Goal: Information Seeking & Learning: Learn about a topic

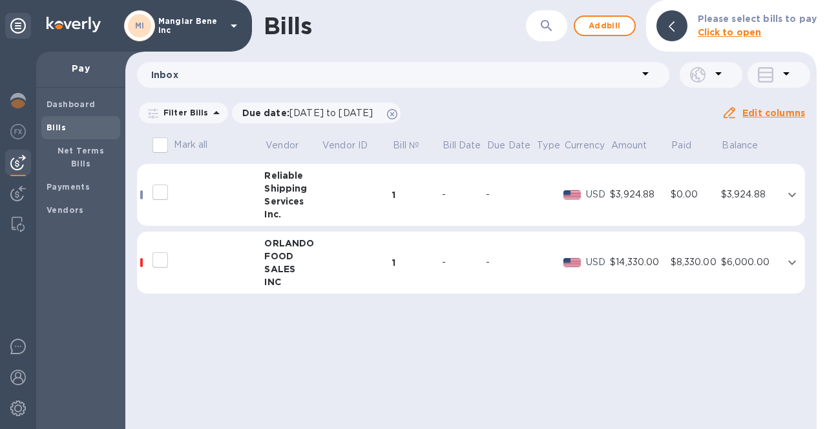
click at [295, 192] on div "Shipping" at bounding box center [292, 188] width 57 height 13
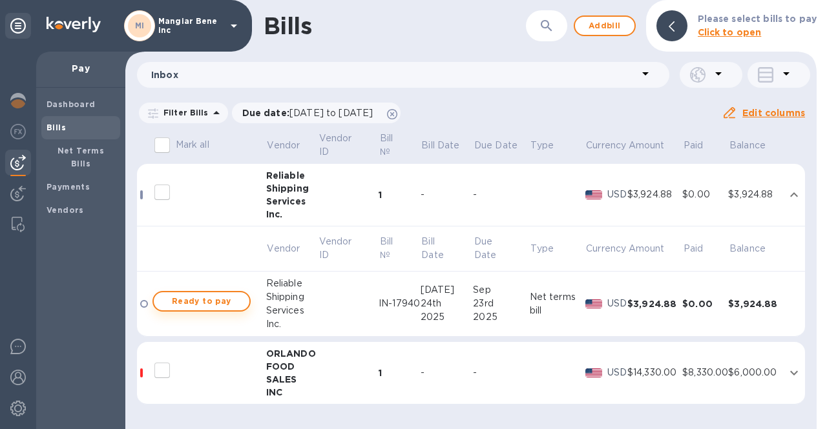
click at [214, 302] on span "Ready to pay" at bounding box center [201, 301] width 75 height 15
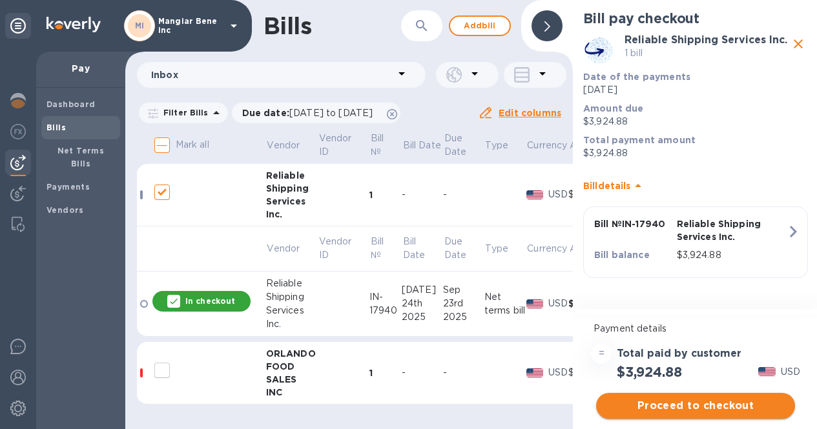
click at [690, 409] on span "Proceed to checkout" at bounding box center [695, 405] width 178 height 15
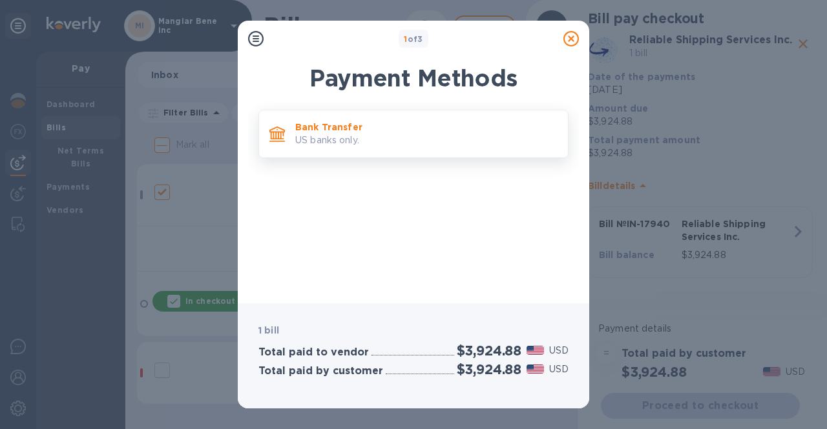
click at [355, 140] on p "US banks only." at bounding box center [426, 141] width 262 height 14
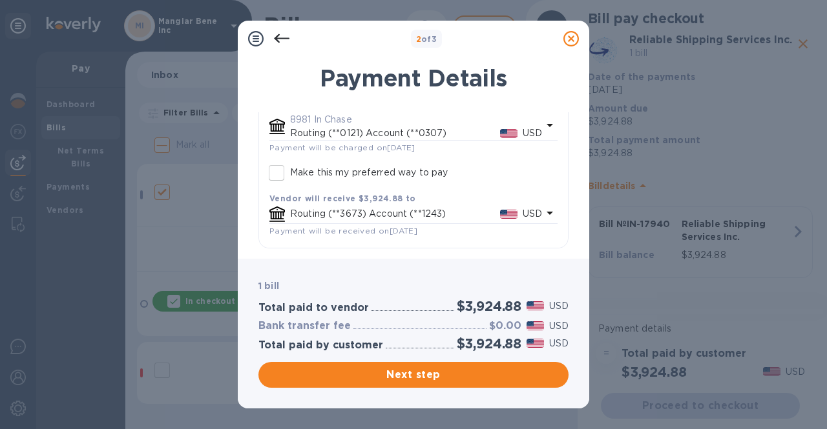
scroll to position [48, 0]
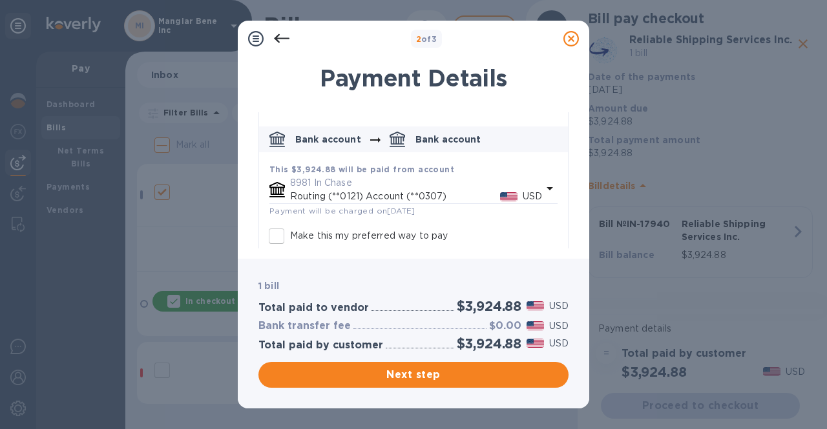
click at [570, 36] on icon at bounding box center [570, 38] width 15 height 15
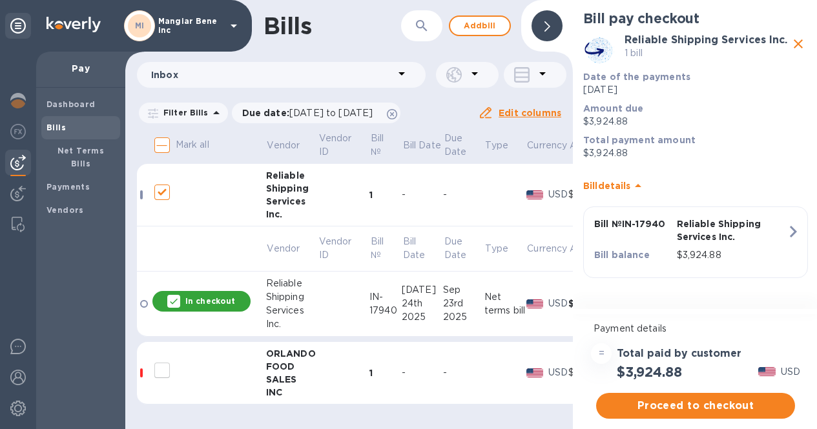
click at [796, 44] on icon "close" at bounding box center [797, 43] width 15 height 15
checkbox input "false"
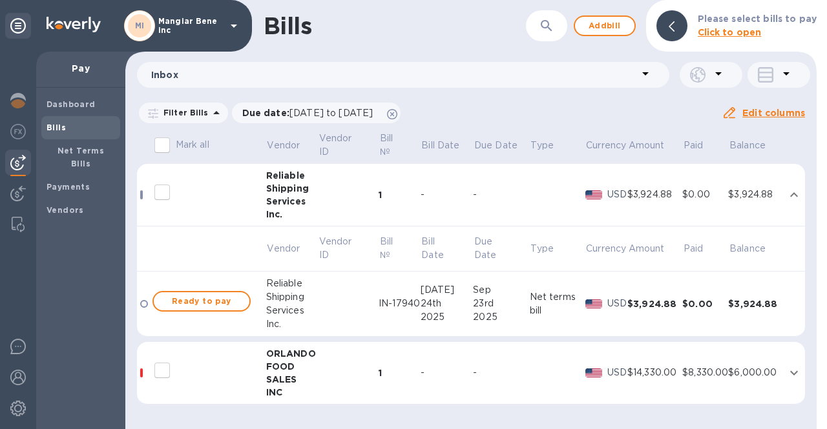
click at [226, 202] on div at bounding box center [201, 192] width 103 height 32
click at [273, 191] on div "Shipping" at bounding box center [292, 188] width 52 height 13
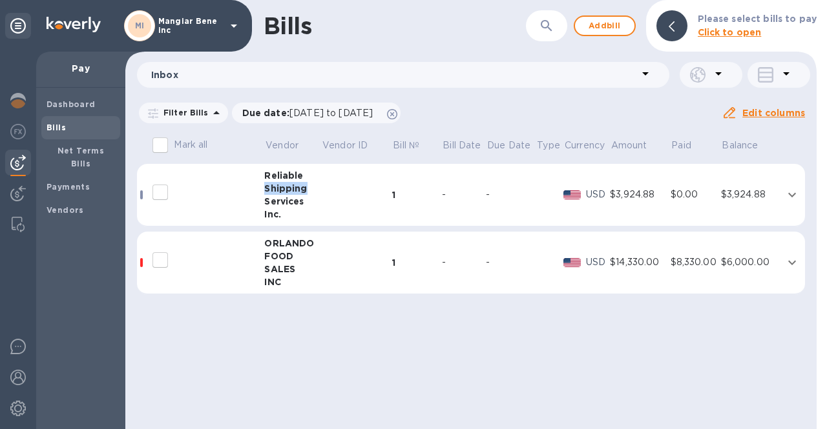
click at [273, 191] on div "Shipping" at bounding box center [292, 188] width 57 height 13
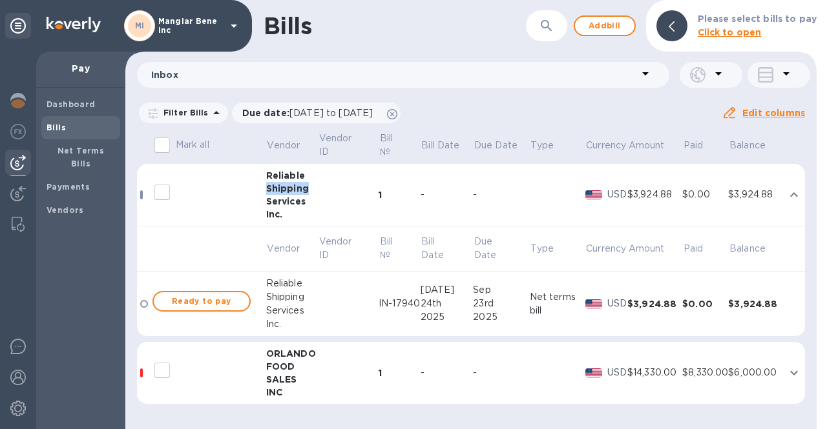
click at [272, 192] on div "Shipping" at bounding box center [292, 188] width 52 height 13
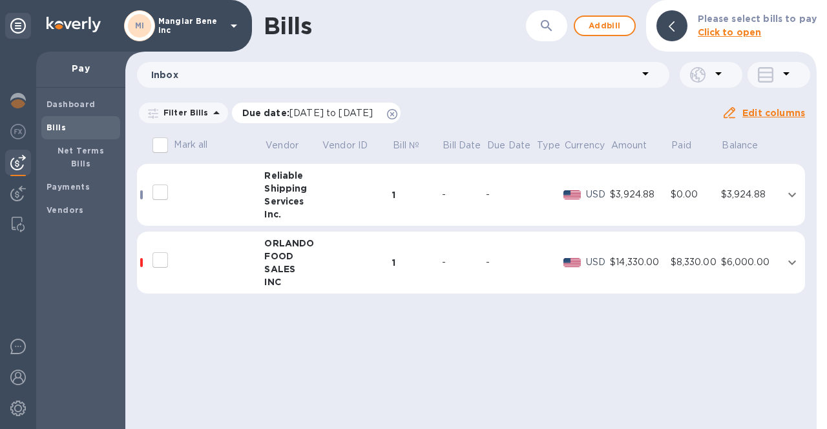
click at [397, 114] on icon at bounding box center [392, 114] width 10 height 10
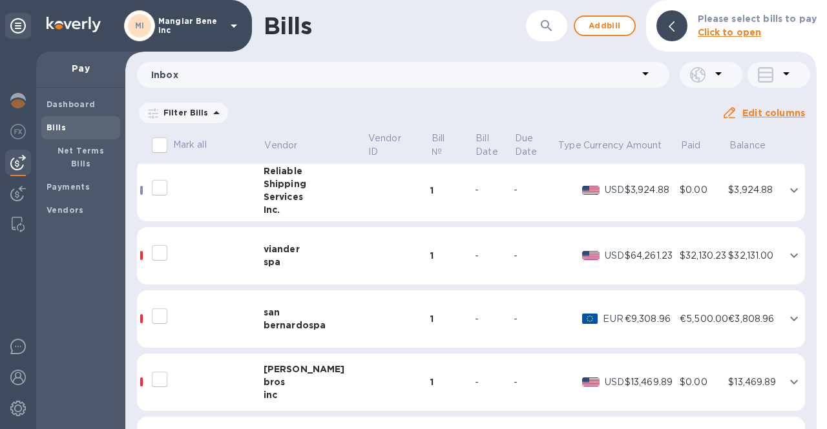
scroll to position [0, 0]
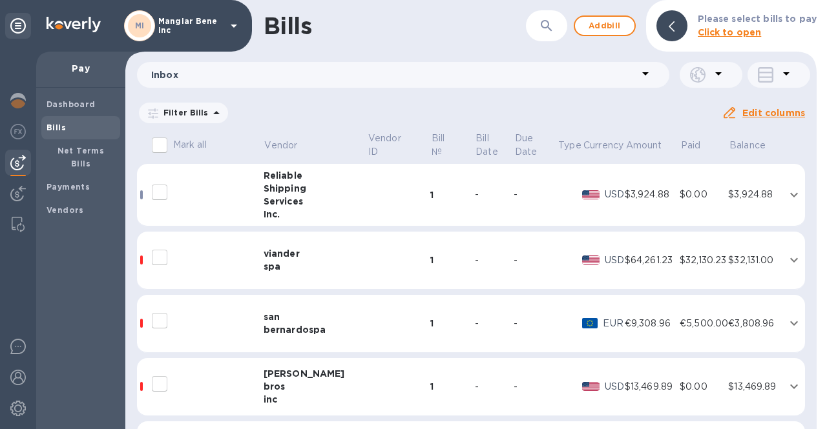
click at [232, 26] on icon at bounding box center [234, 26] width 6 height 3
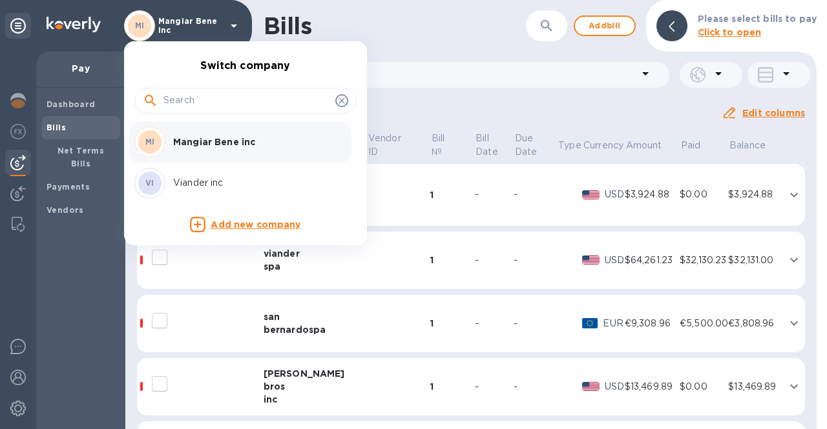
click at [203, 189] on p "Viander inc" at bounding box center [254, 183] width 163 height 14
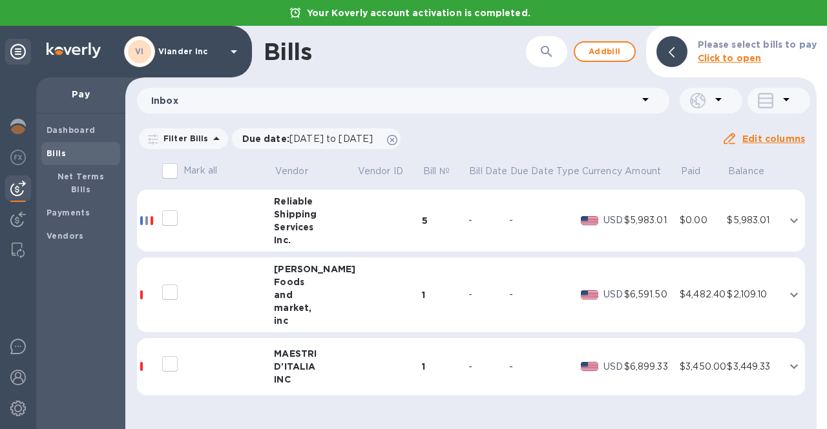
click at [307, 228] on div "Services" at bounding box center [315, 227] width 83 height 13
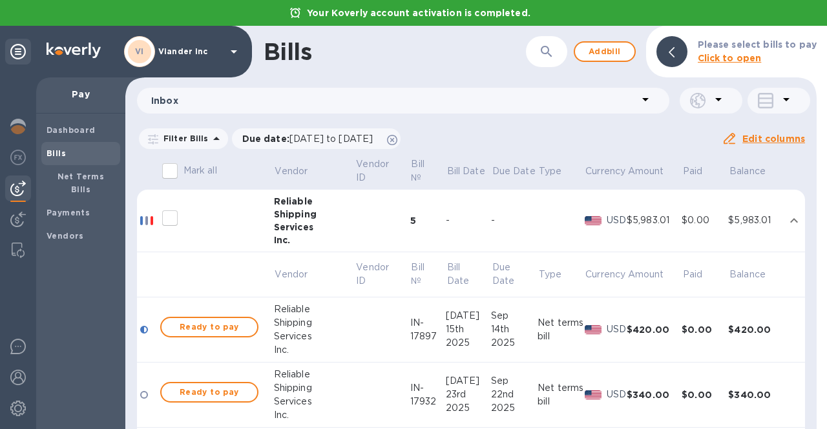
scroll to position [65, 0]
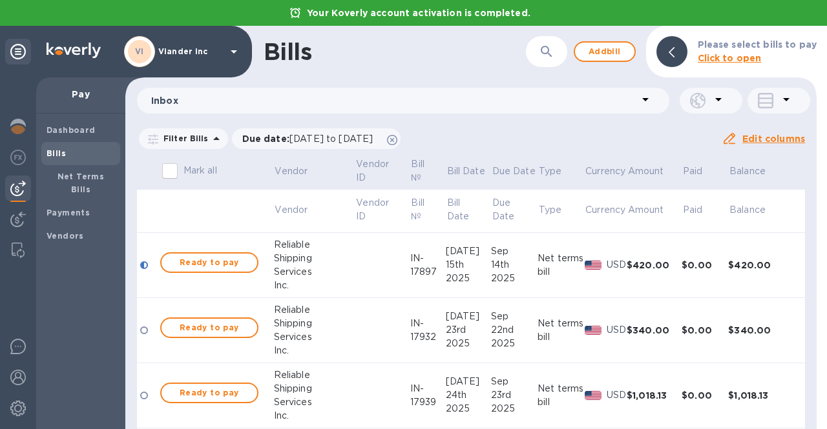
click at [491, 257] on div "Sep" at bounding box center [514, 252] width 46 height 14
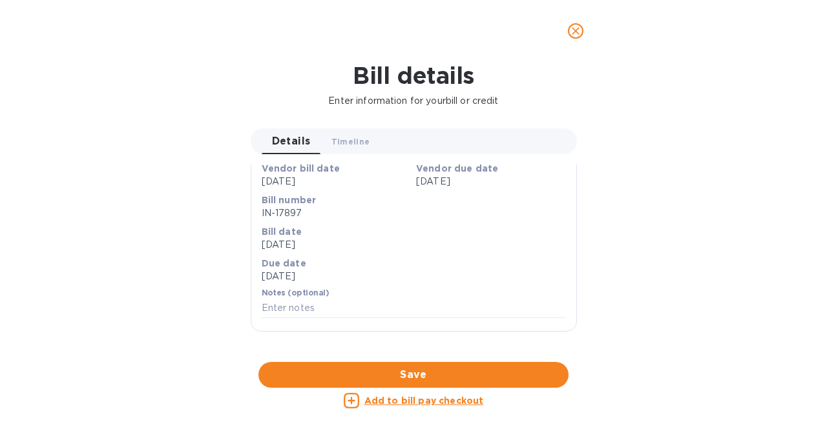
click at [575, 35] on icon "close" at bounding box center [575, 31] width 13 height 13
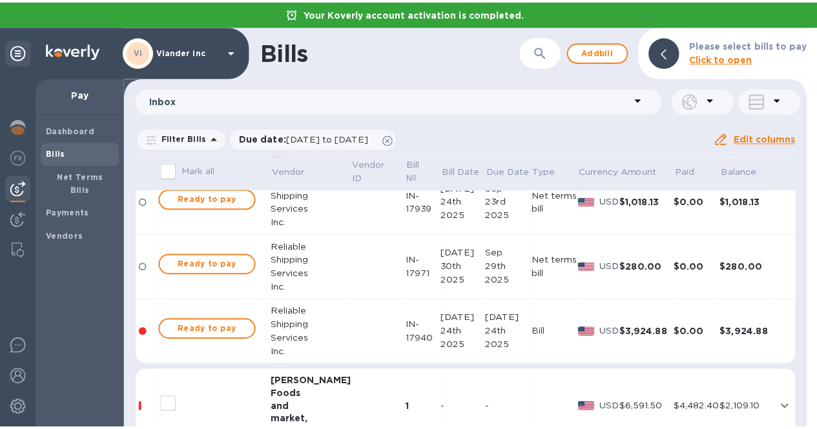
scroll to position [323, 0]
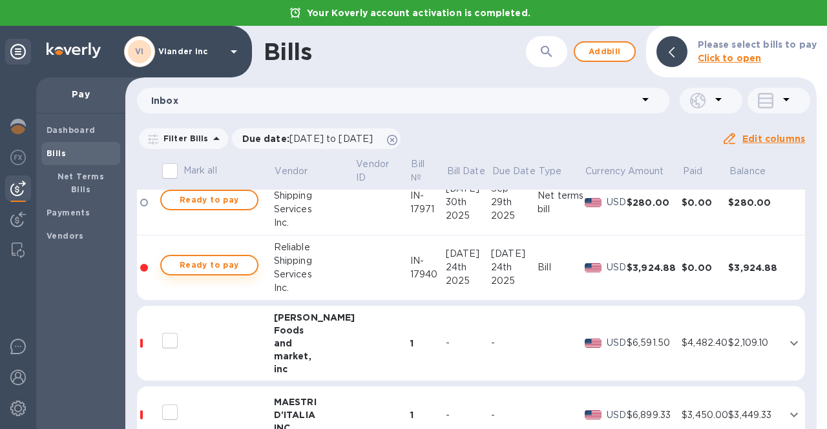
click at [221, 261] on span "Ready to pay" at bounding box center [209, 265] width 75 height 15
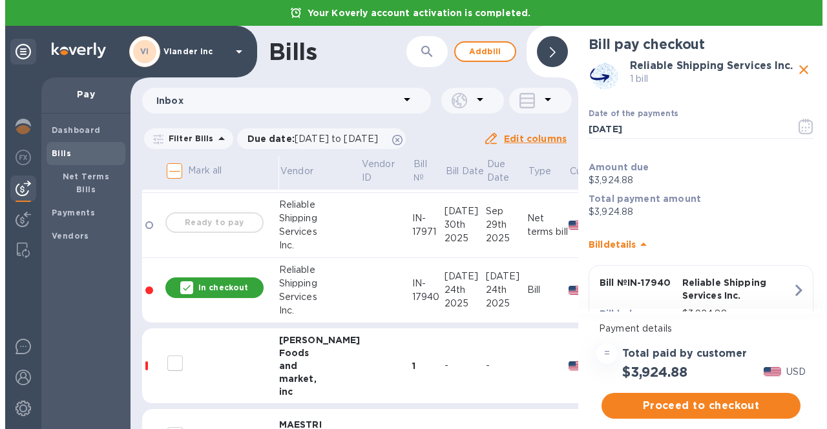
scroll to position [236, 0]
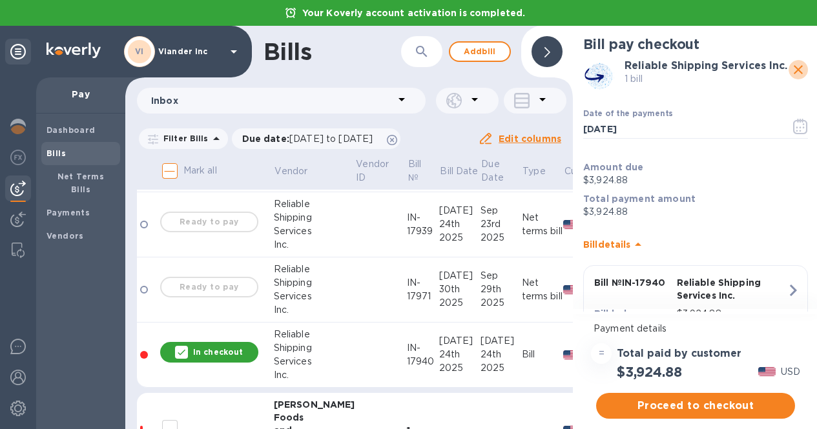
click at [794, 68] on icon "close" at bounding box center [798, 69] width 9 height 9
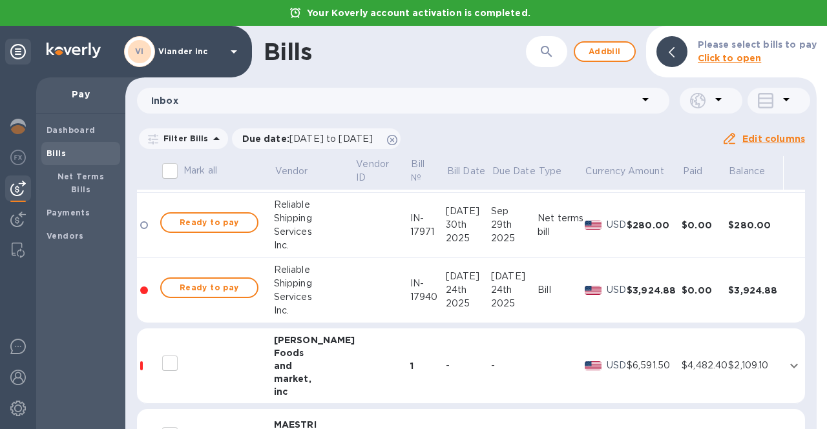
scroll to position [355, 0]
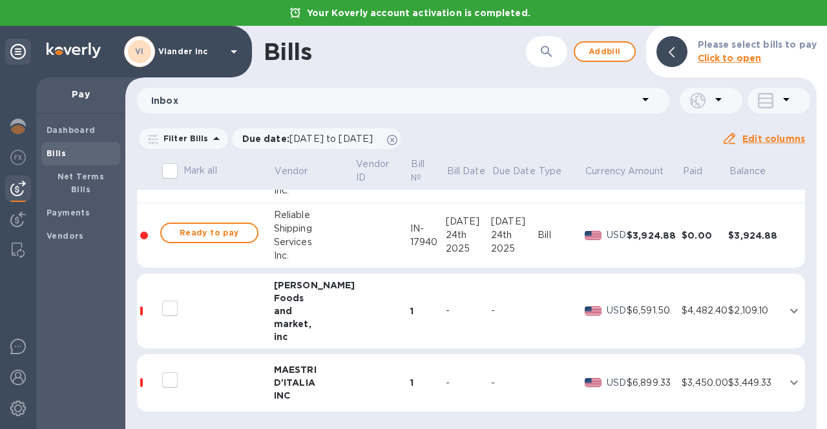
click at [139, 234] on td at bounding box center [148, 235] width 22 height 65
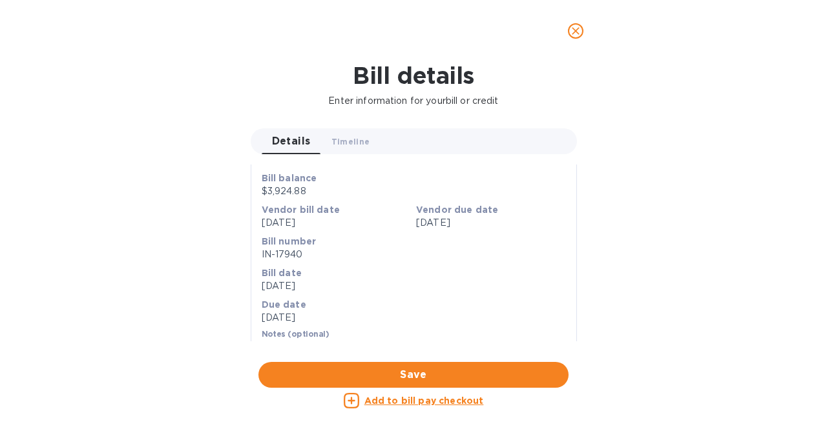
scroll to position [175, 0]
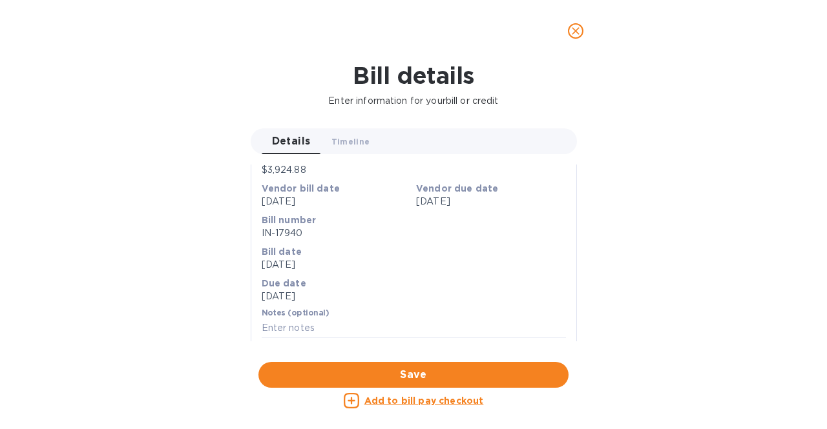
click at [584, 30] on button "close" at bounding box center [575, 30] width 31 height 31
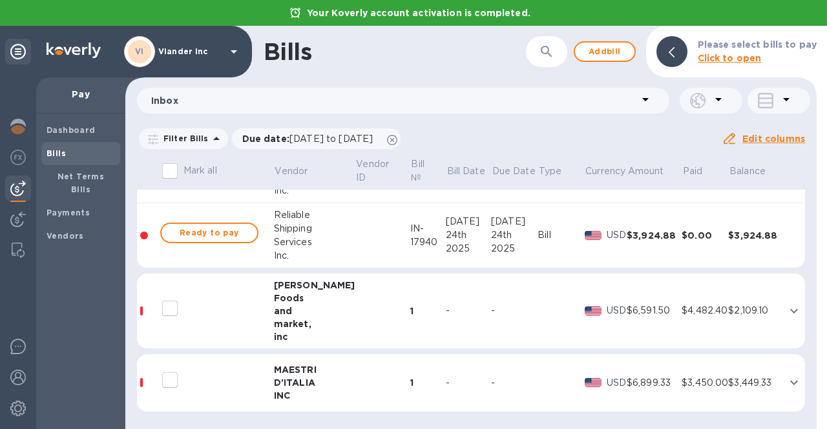
click at [446, 243] on div "2025" at bounding box center [468, 249] width 45 height 14
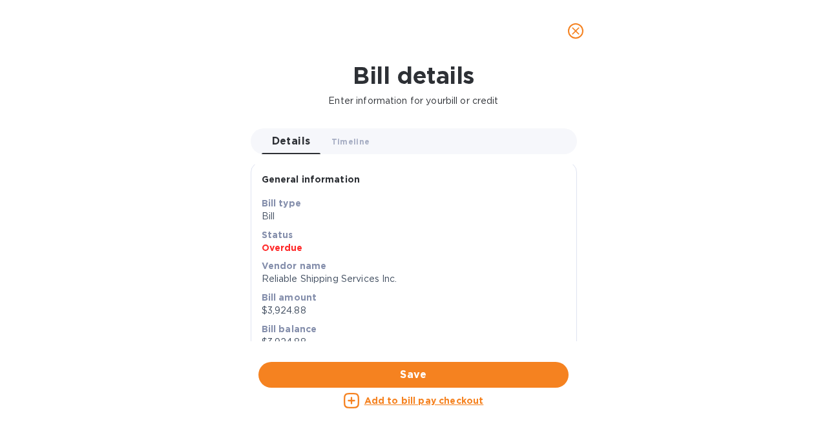
scroll to position [0, 0]
click at [582, 28] on span "close" at bounding box center [575, 30] width 15 height 15
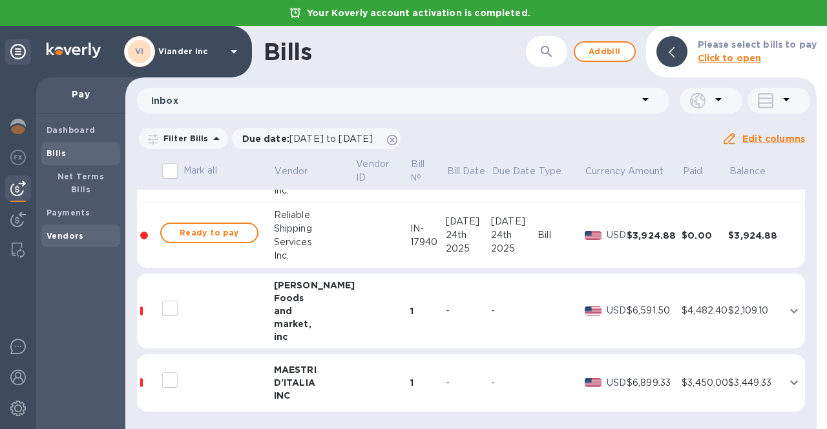
click at [77, 231] on b "Vendors" at bounding box center [64, 236] width 37 height 10
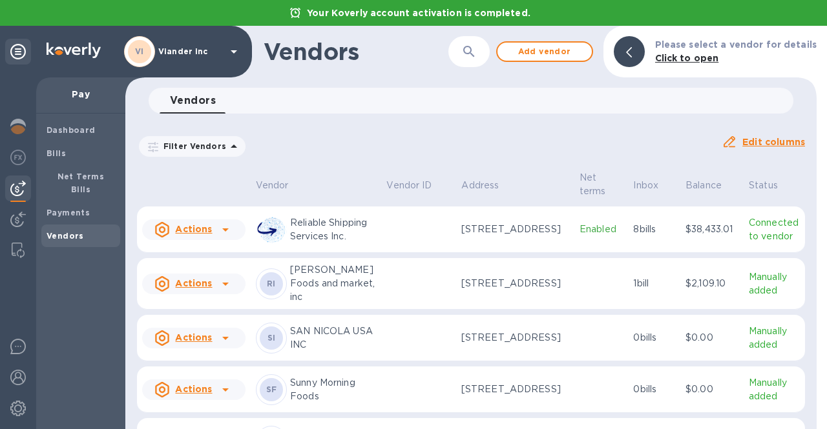
scroll to position [960, 0]
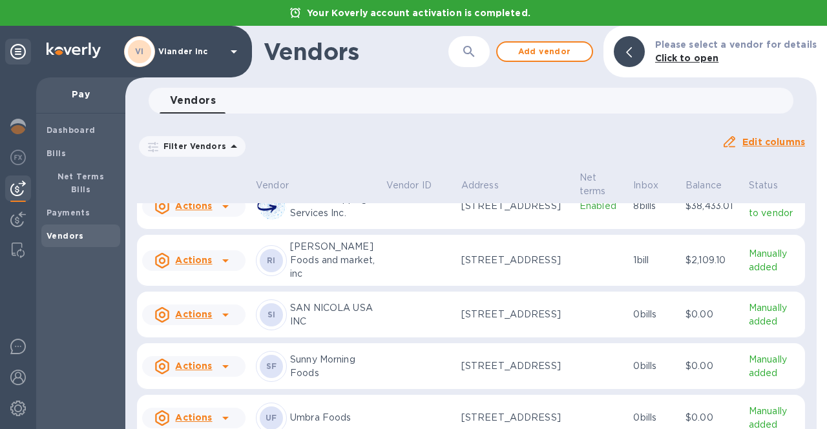
click at [224, 214] on icon at bounding box center [225, 206] width 15 height 15
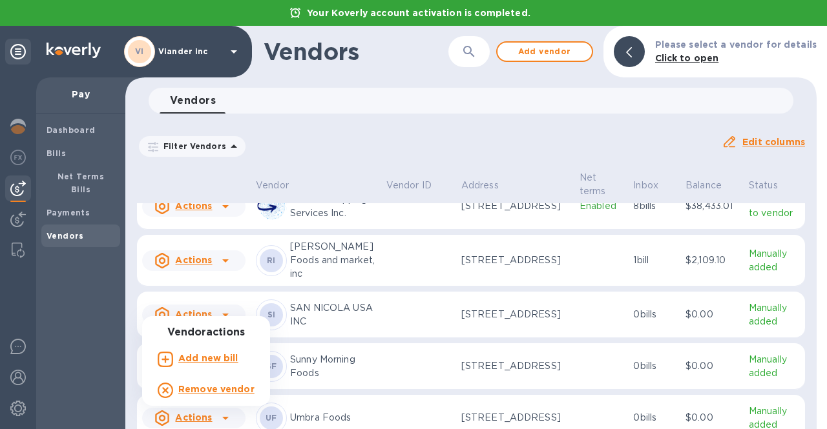
click at [224, 301] on div at bounding box center [413, 214] width 827 height 429
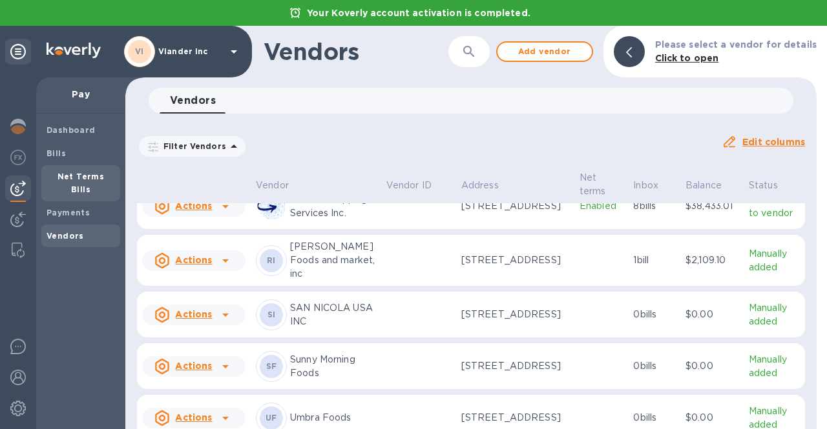
click at [61, 169] on div "Net Terms Bills" at bounding box center [80, 183] width 79 height 36
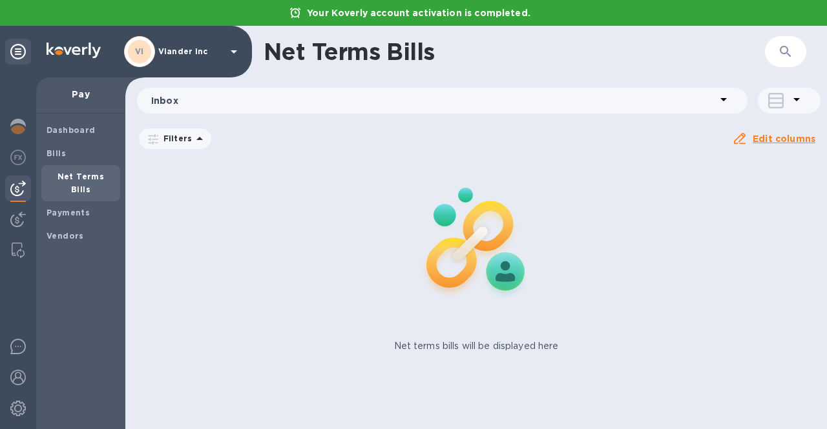
click at [455, 106] on p "Inbox" at bounding box center [433, 100] width 564 height 13
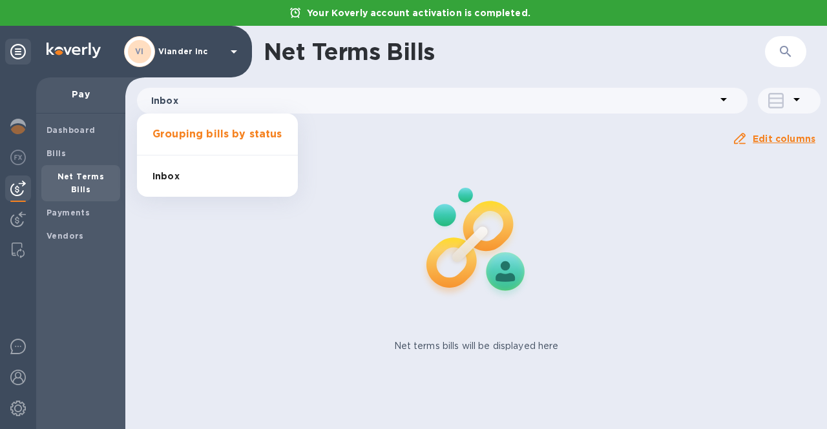
click at [257, 139] on ul "Grouping bills by status Inbox 0" at bounding box center [217, 155] width 161 height 83
click at [401, 144] on div at bounding box center [413, 214] width 827 height 429
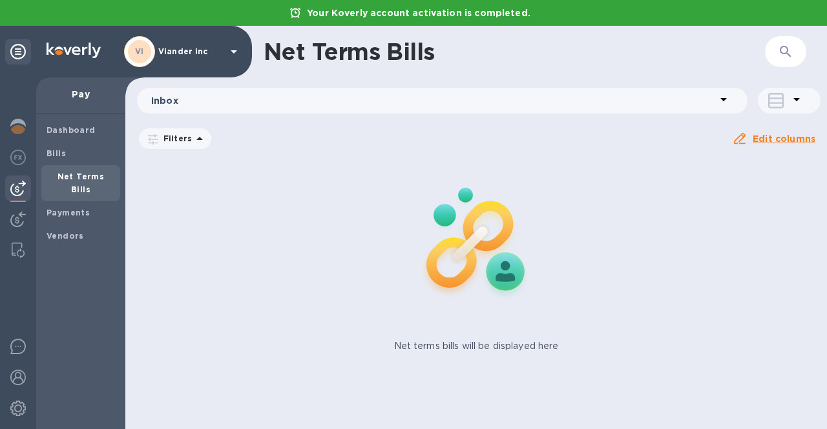
click at [193, 139] on icon at bounding box center [199, 138] width 15 height 15
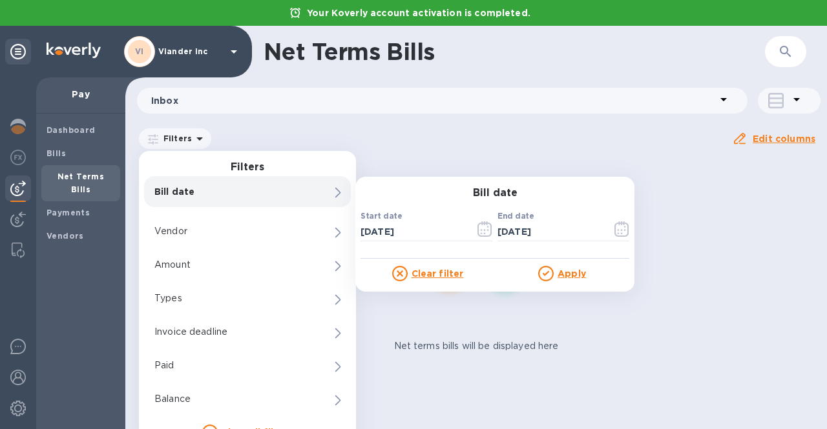
click at [439, 118] on div "Inbox" at bounding box center [476, 103] width 707 height 36
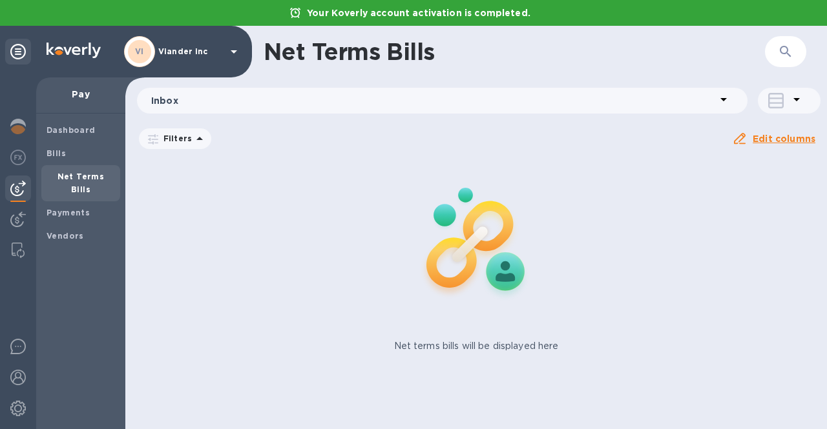
click at [797, 101] on icon at bounding box center [796, 99] width 15 height 15
click at [797, 101] on div at bounding box center [413, 214] width 827 height 429
click at [56, 158] on span "Bills" at bounding box center [55, 153] width 19 height 13
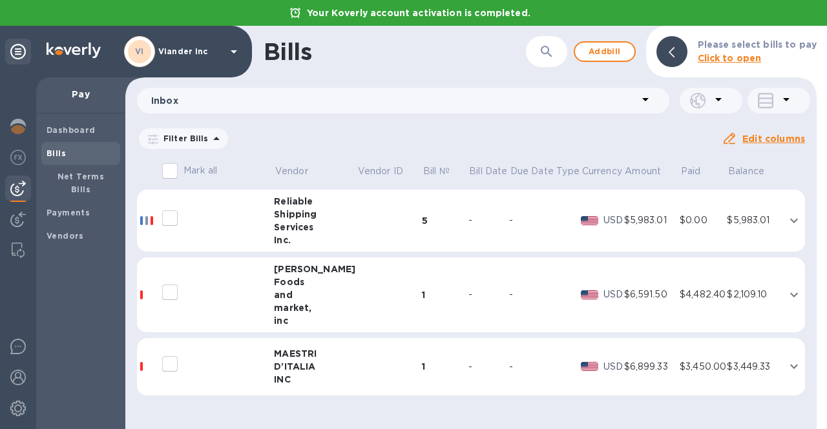
click at [785, 103] on icon at bounding box center [785, 99] width 15 height 15
click at [770, 136] on li "Separate all bills" at bounding box center [763, 134] width 111 height 41
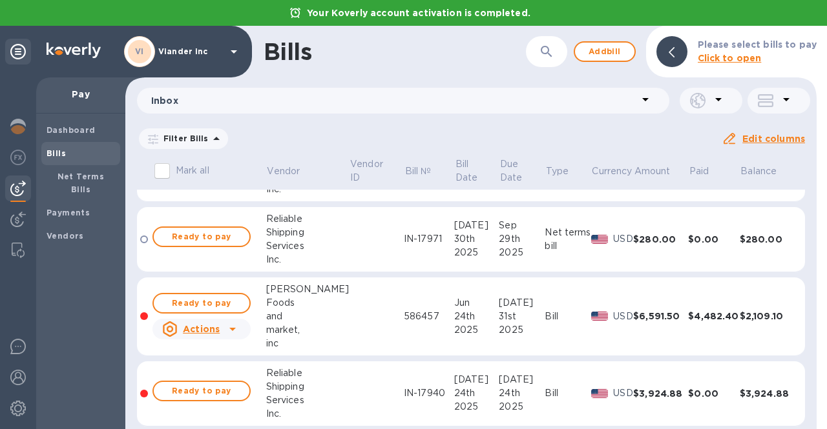
scroll to position [258, 0]
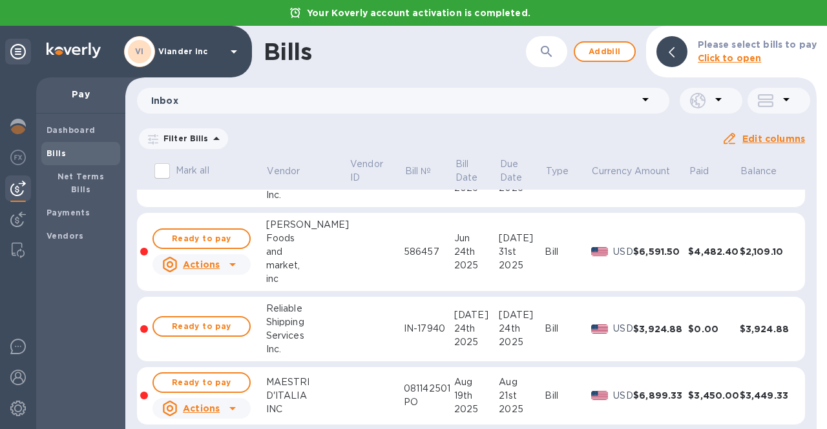
click at [234, 265] on icon at bounding box center [232, 264] width 15 height 15
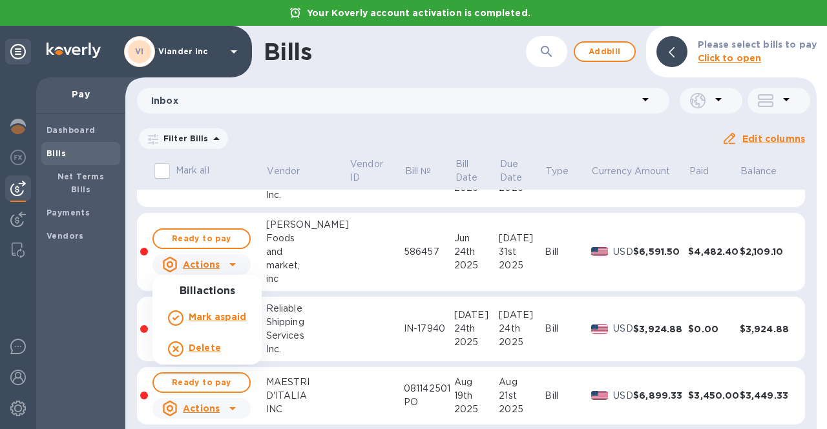
click at [234, 265] on div at bounding box center [413, 214] width 827 height 429
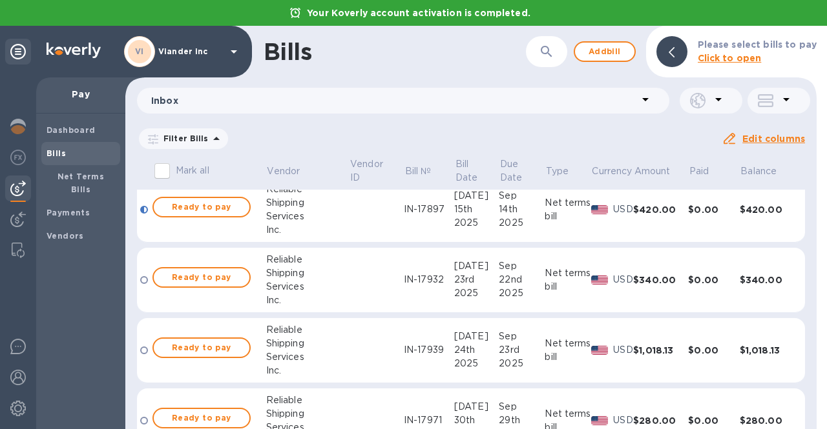
scroll to position [0, 0]
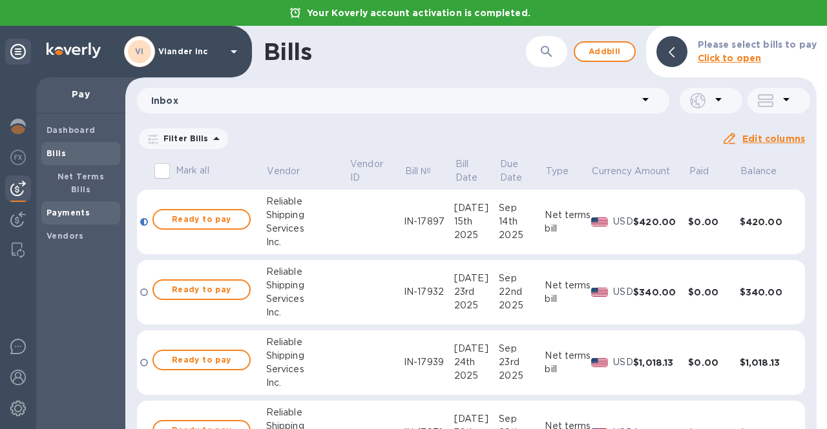
click at [81, 208] on b "Payments" at bounding box center [67, 213] width 43 height 10
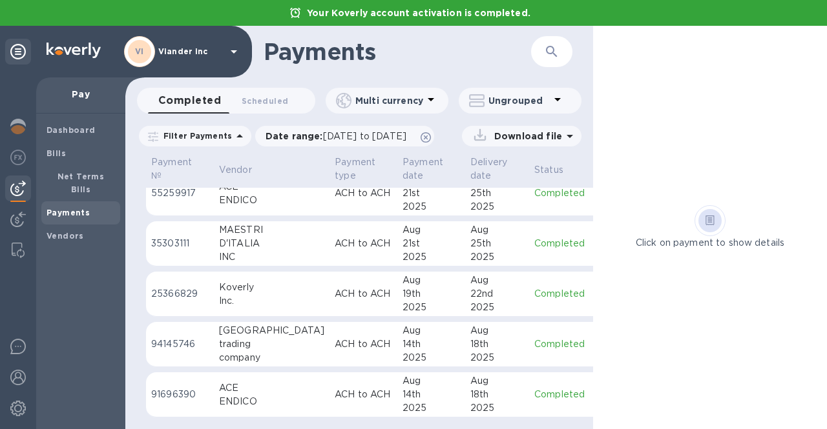
scroll to position [722, 0]
click at [54, 160] on span "Bills" at bounding box center [55, 153] width 19 height 13
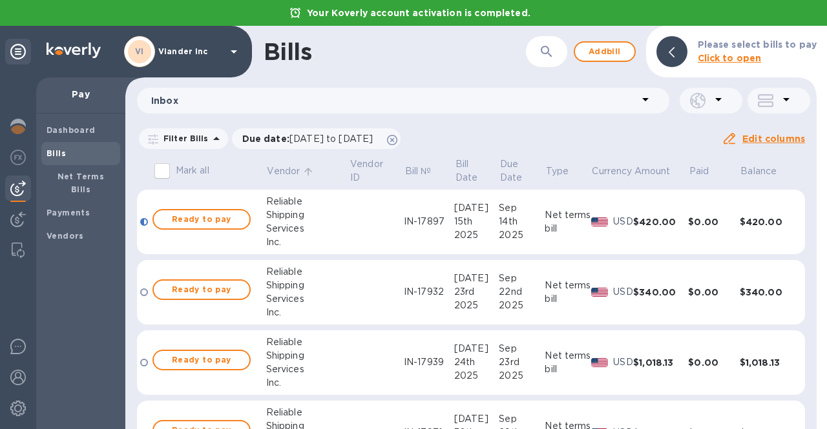
click at [279, 168] on p "Vendor" at bounding box center [283, 172] width 33 height 14
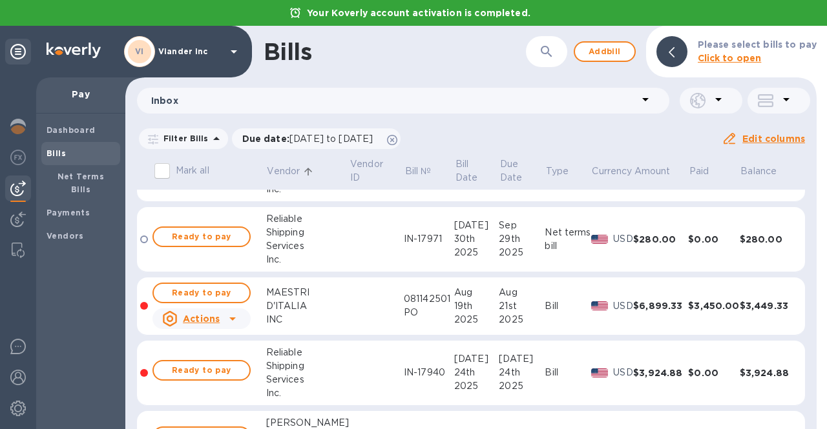
scroll to position [258, 0]
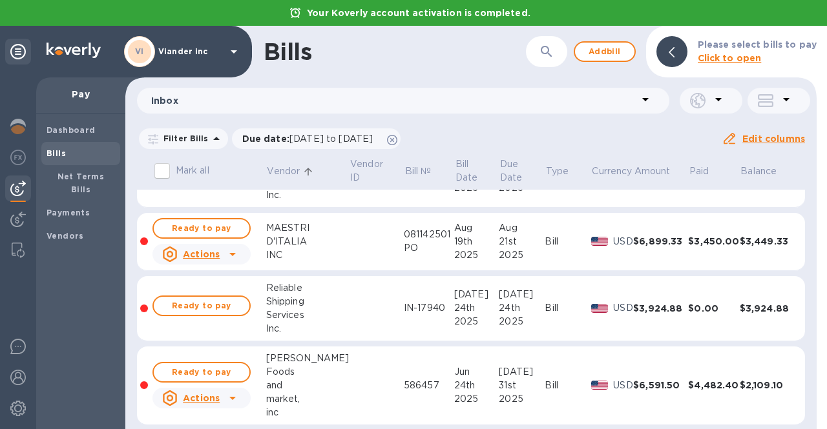
click at [141, 309] on div at bounding box center [144, 309] width 8 height 8
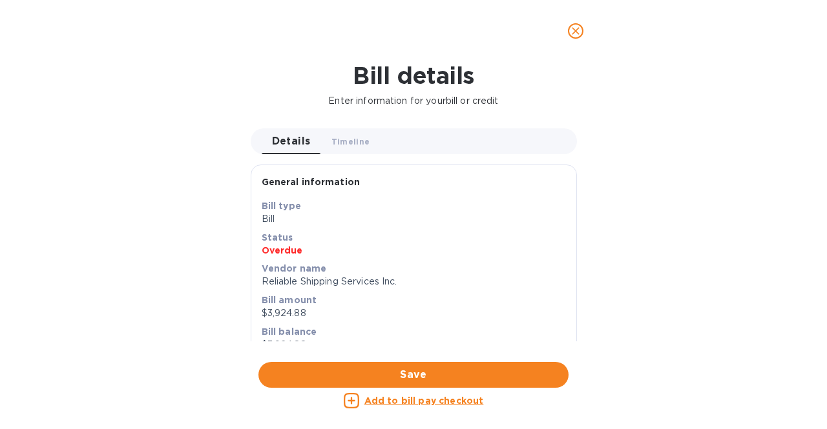
click at [573, 32] on icon "close" at bounding box center [575, 31] width 13 height 13
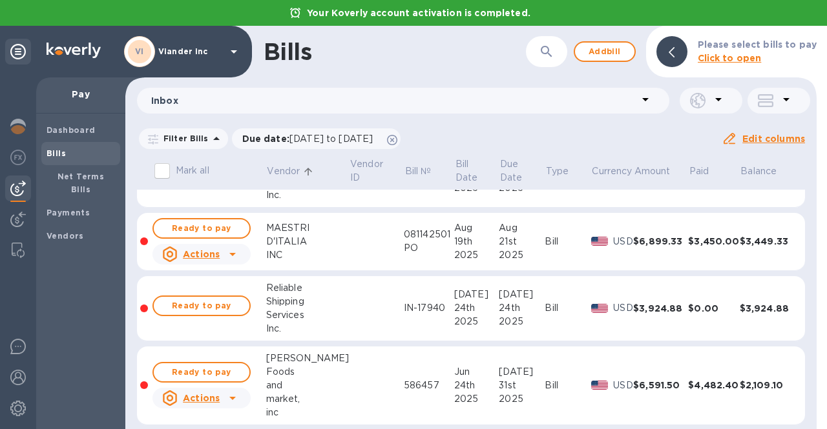
click at [647, 305] on div "$3,924.88" at bounding box center [660, 308] width 55 height 13
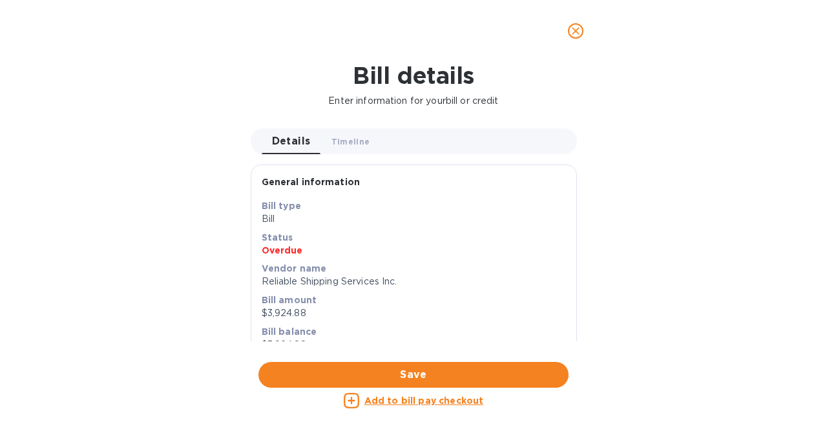
click at [569, 37] on icon "close" at bounding box center [575, 31] width 13 height 13
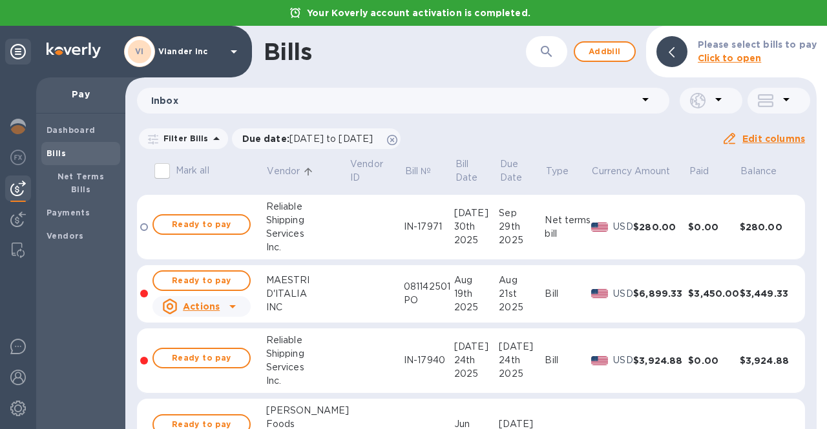
scroll to position [271, 0]
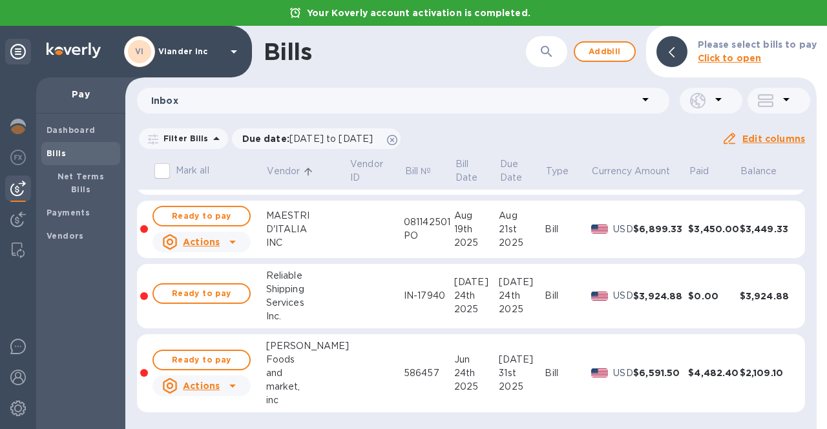
click at [701, 297] on div "$0.00" at bounding box center [713, 296] width 51 height 13
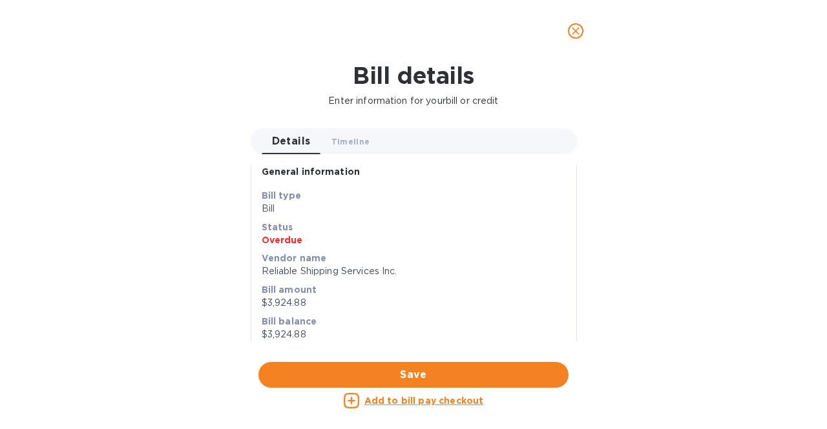
scroll to position [0, 0]
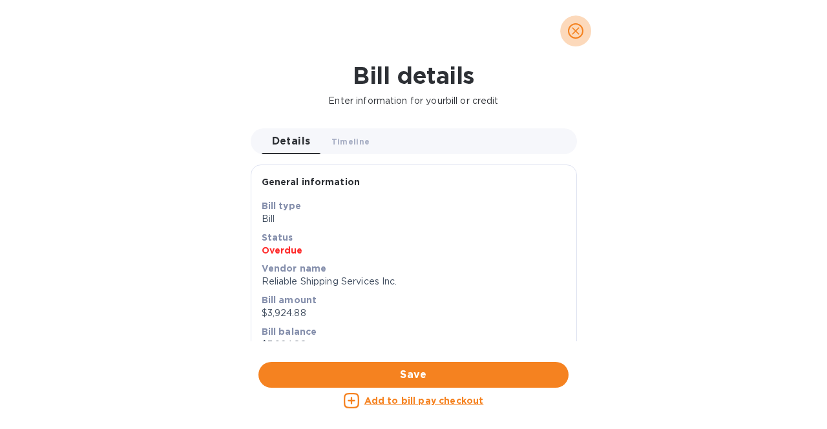
click at [577, 28] on icon "close" at bounding box center [575, 31] width 13 height 13
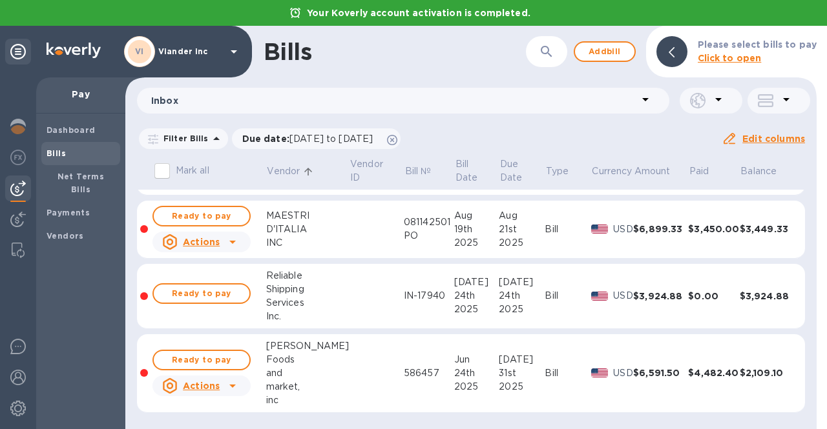
click at [232, 384] on icon at bounding box center [232, 385] width 15 height 15
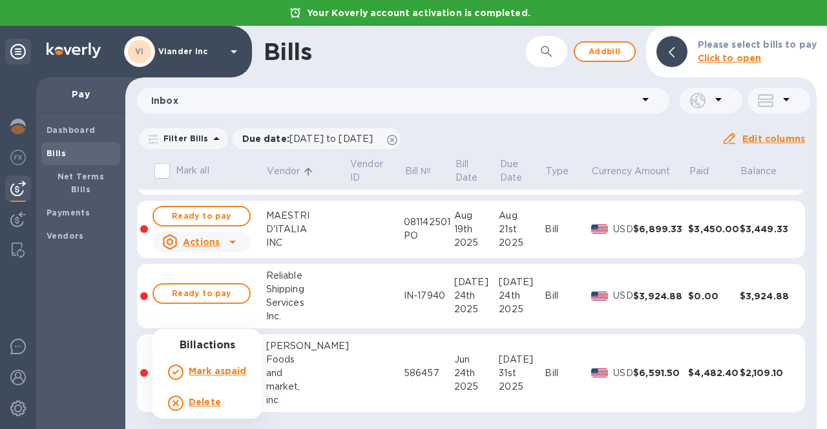
click at [408, 384] on div at bounding box center [413, 214] width 827 height 429
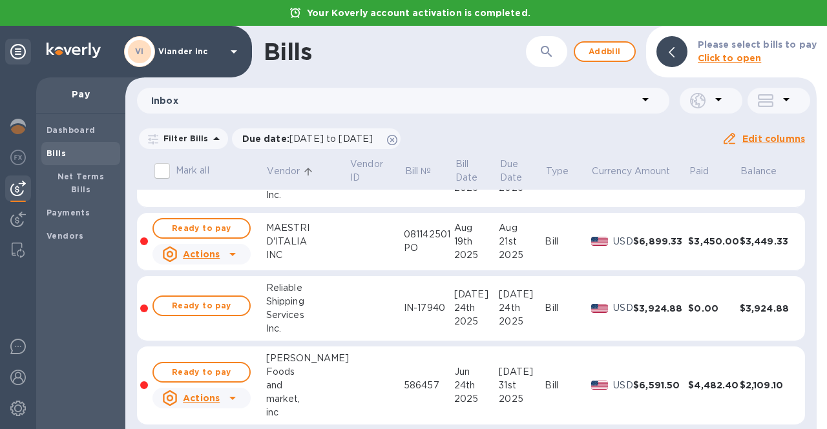
scroll to position [271, 0]
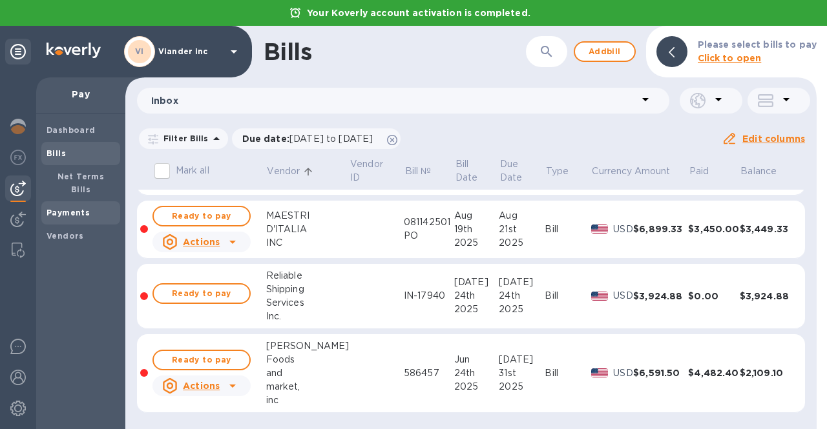
click at [55, 208] on b "Payments" at bounding box center [67, 213] width 43 height 10
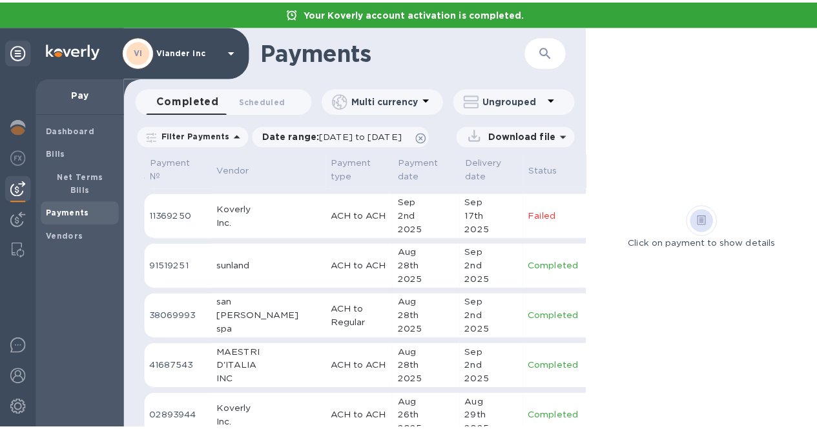
scroll to position [452, 0]
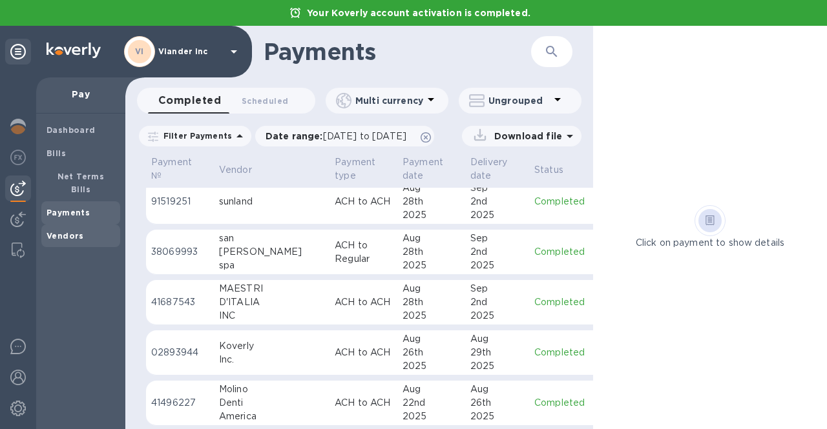
click at [70, 230] on div "Vendors" at bounding box center [80, 236] width 79 height 23
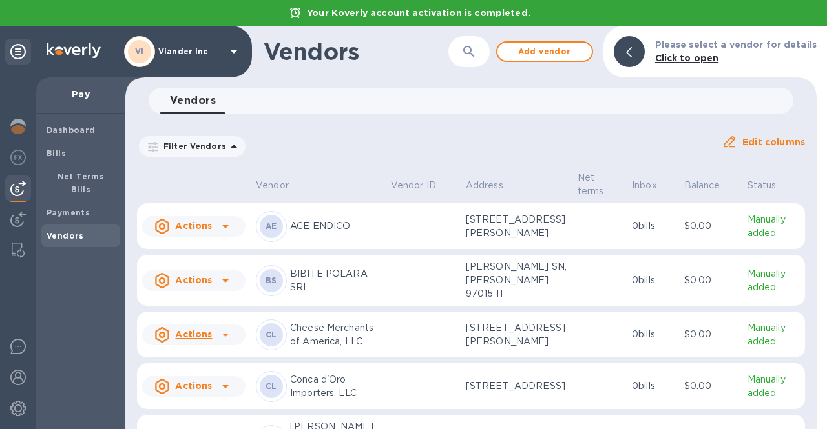
click at [223, 229] on icon at bounding box center [225, 226] width 6 height 3
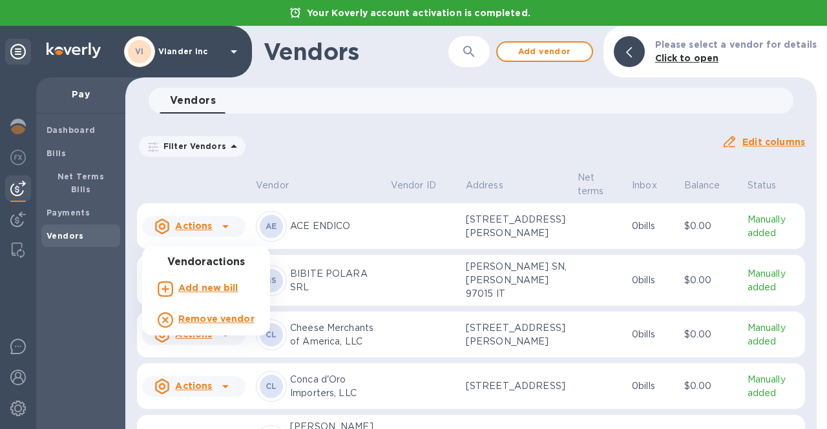
click at [223, 235] on div at bounding box center [413, 214] width 827 height 429
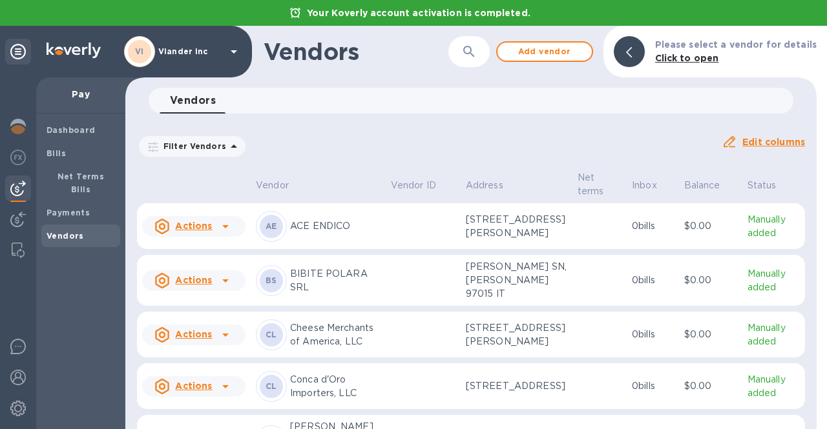
click at [318, 227] on div "AE ACE ENDICO" at bounding box center [318, 226] width 125 height 31
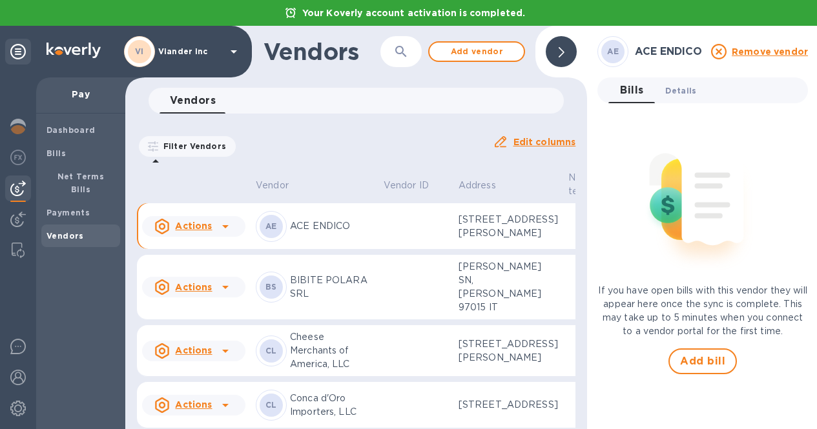
click at [689, 91] on span "Details 0" at bounding box center [680, 91] width 31 height 14
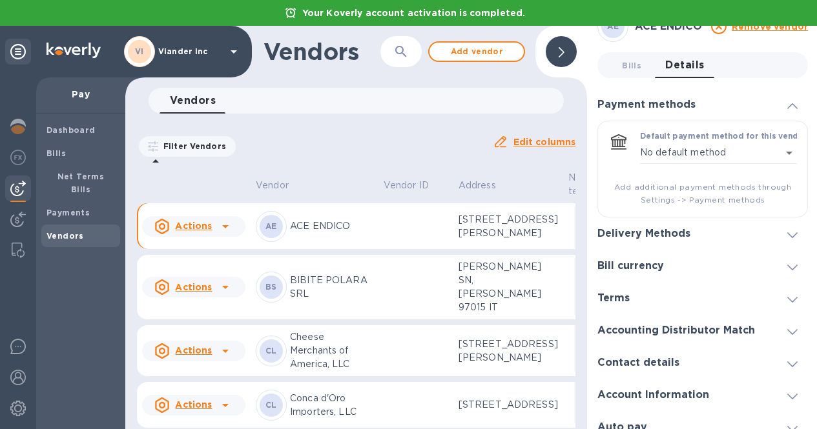
scroll to position [39, 0]
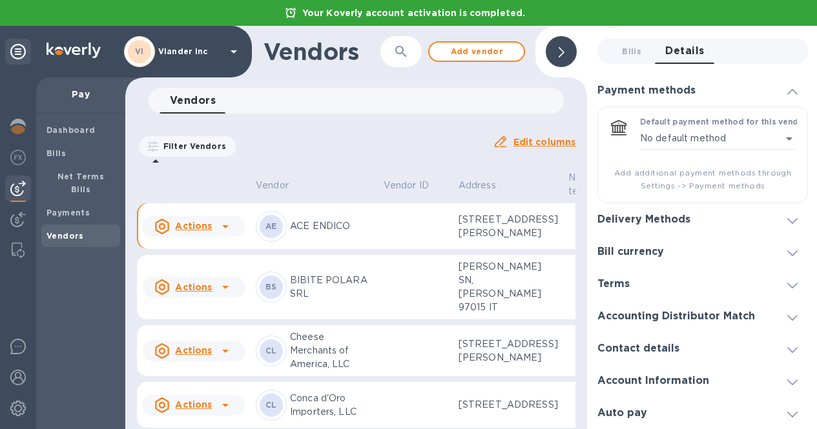
click at [641, 388] on div "Account Information" at bounding box center [702, 381] width 211 height 32
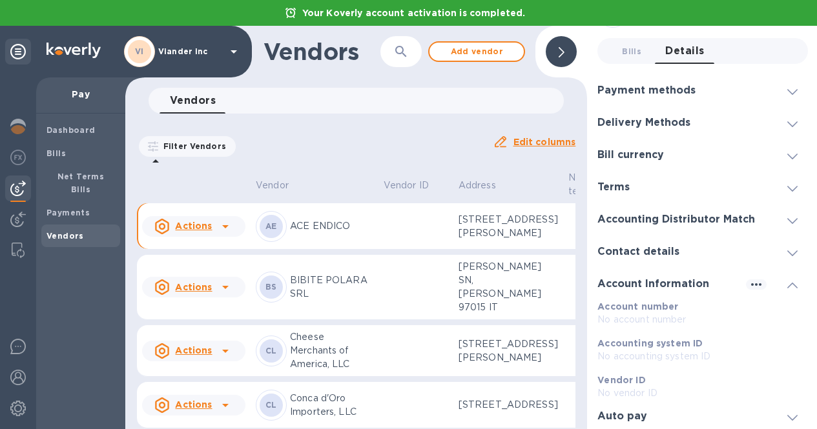
click at [691, 287] on h3 "Account Information" at bounding box center [653, 284] width 112 height 12
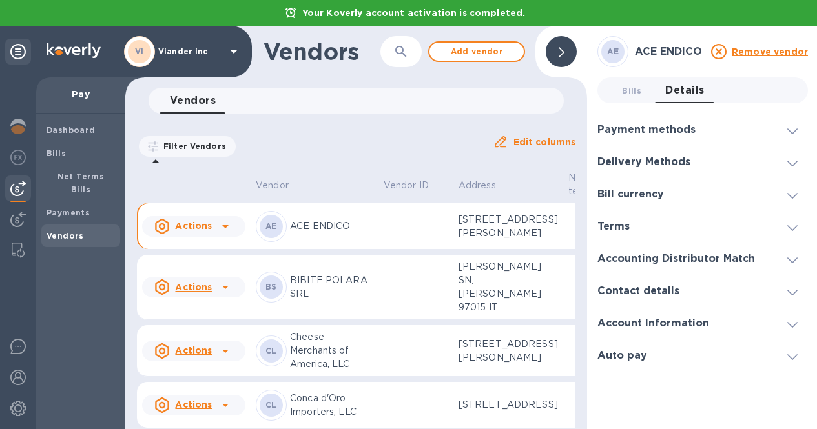
scroll to position [10, 0]
click at [568, 39] on div at bounding box center [561, 51] width 31 height 31
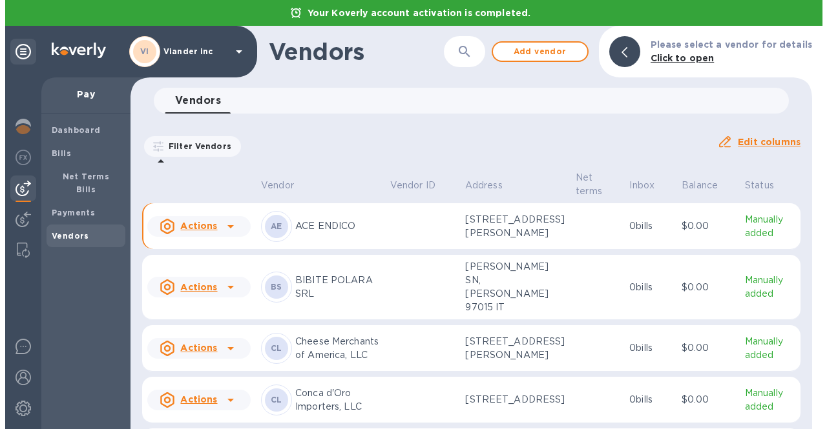
scroll to position [0, 0]
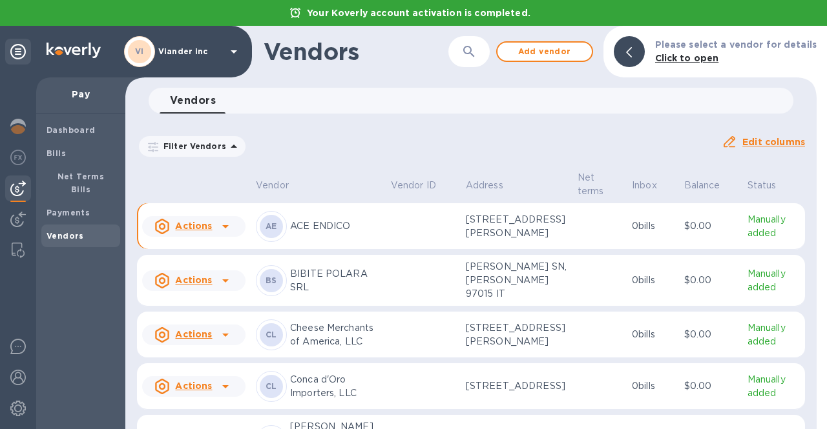
click at [757, 237] on p "Manually added" at bounding box center [773, 226] width 52 height 27
click at [53, 208] on b "Payments" at bounding box center [67, 213] width 43 height 10
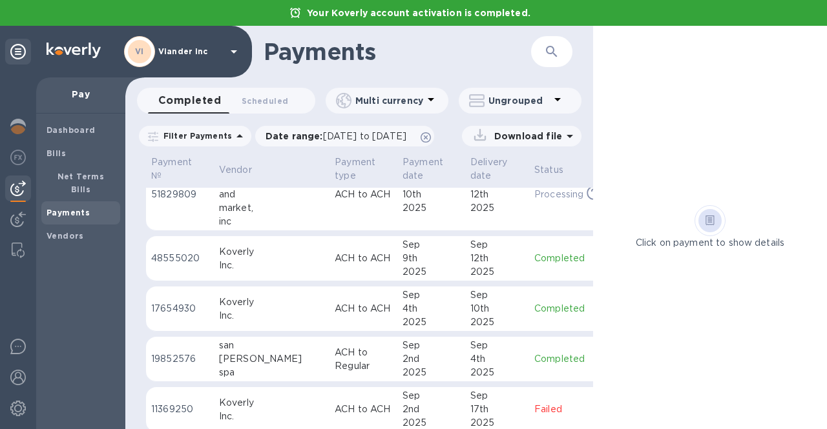
scroll to position [323, 0]
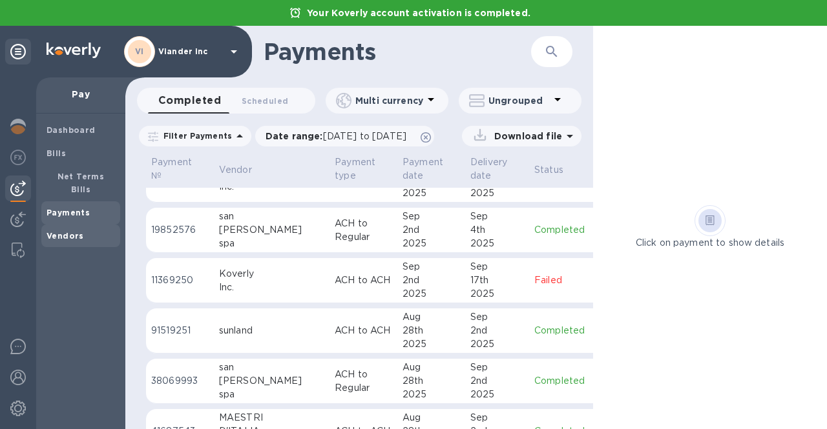
click at [79, 231] on b "Vendors" at bounding box center [64, 236] width 37 height 10
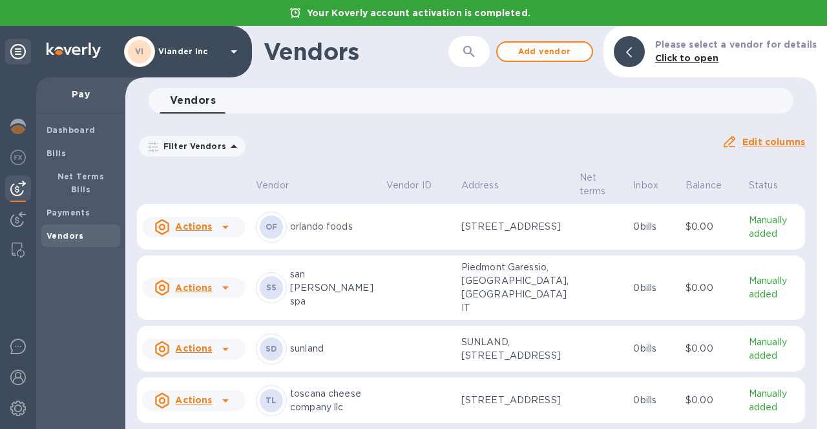
scroll to position [1477, 0]
click at [294, 189] on p "italy trading company" at bounding box center [333, 175] width 86 height 27
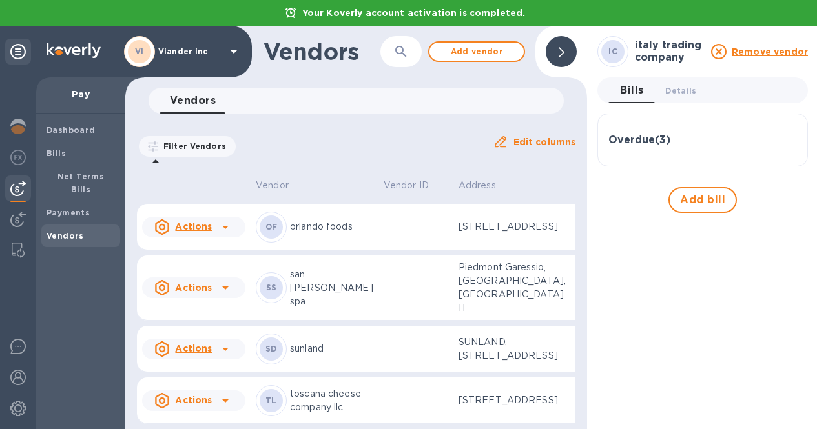
click at [559, 45] on div at bounding box center [561, 51] width 31 height 31
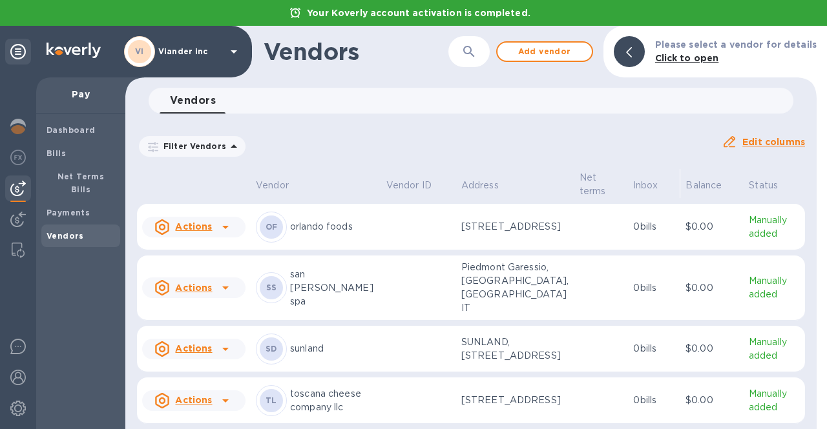
scroll to position [1477, 0]
click at [297, 189] on p "italy trading company" at bounding box center [333, 175] width 86 height 27
click at [368, 189] on p "italy trading company" at bounding box center [333, 175] width 86 height 27
click at [633, 182] on p "3 bills" at bounding box center [654, 176] width 42 height 14
click at [652, 182] on p "3 bills" at bounding box center [654, 176] width 42 height 14
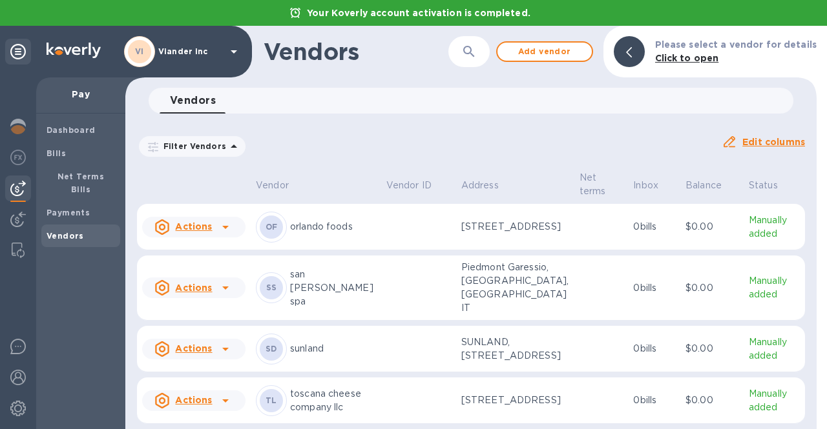
click at [652, 182] on p "3 bills" at bounding box center [654, 176] width 42 height 14
click at [511, 182] on p "1030 Salem Road, Union, NJ 07083 US" at bounding box center [515, 176] width 108 height 14
click at [285, 191] on div "IC" at bounding box center [271, 175] width 31 height 31
click at [267, 180] on b "IC" at bounding box center [271, 175] width 9 height 10
click at [316, 189] on p "italy trading company" at bounding box center [333, 175] width 86 height 27
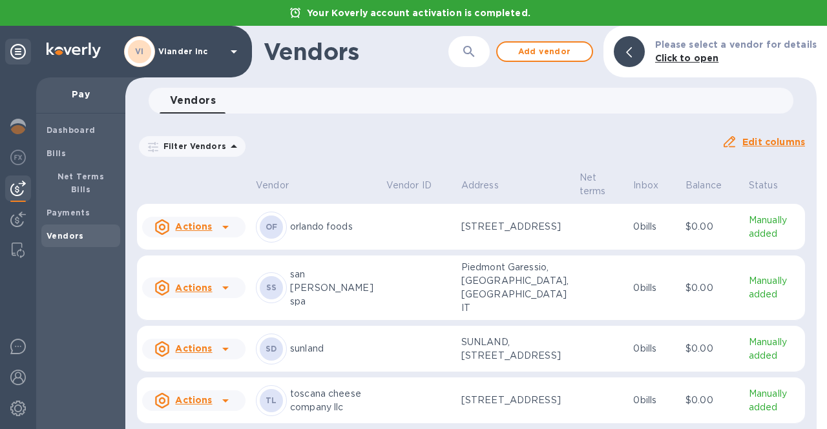
click at [207, 180] on u "Actions" at bounding box center [193, 175] width 37 height 10
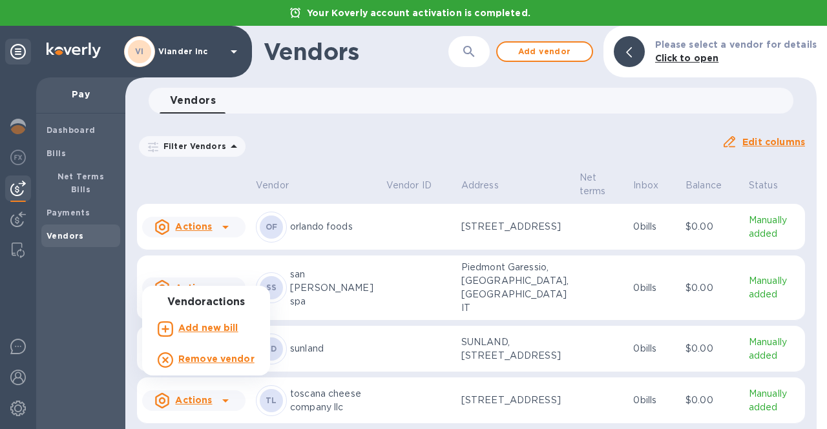
click at [207, 275] on div at bounding box center [413, 214] width 827 height 429
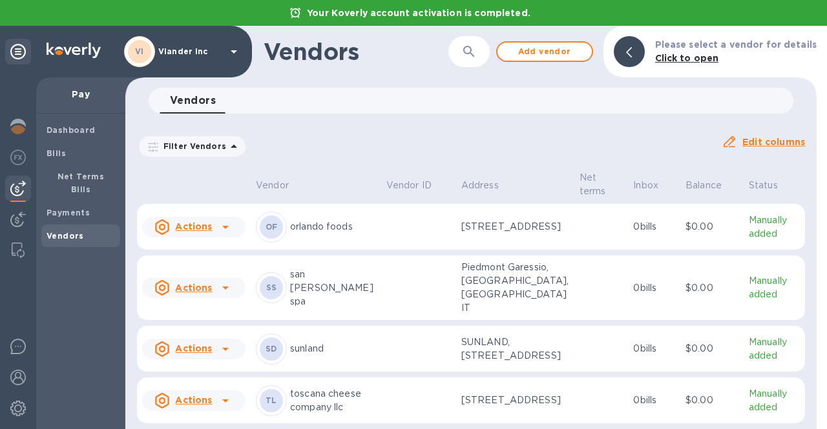
click at [633, 182] on p "3 bills" at bounding box center [654, 176] width 42 height 14
click at [749, 189] on p "Manually added" at bounding box center [774, 175] width 51 height 27
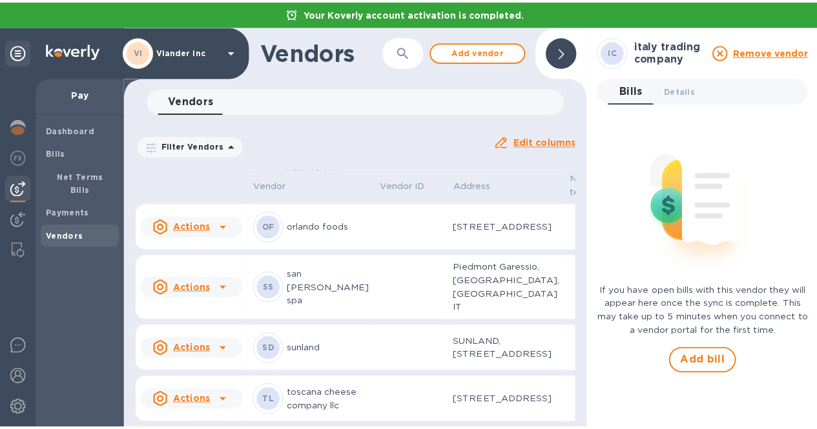
scroll to position [1601, 0]
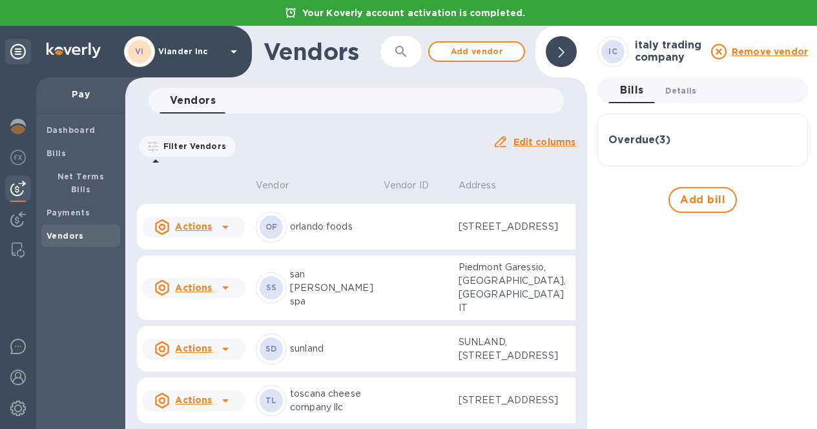
click at [679, 90] on span "Details 0" at bounding box center [680, 91] width 31 height 14
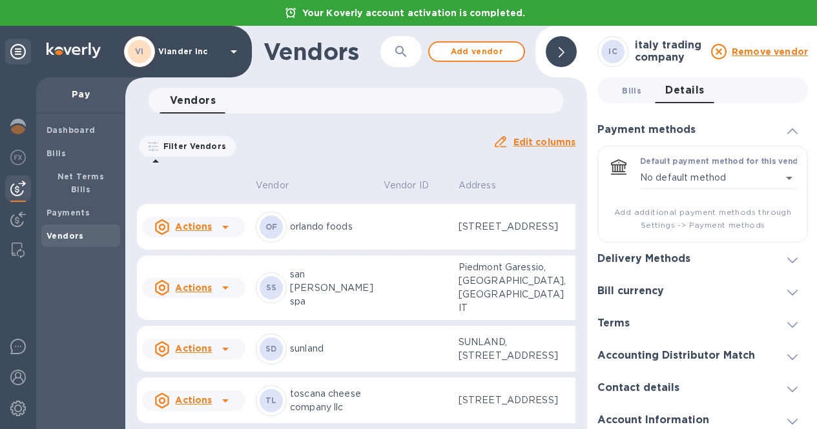
click at [633, 93] on span "Bills 0" at bounding box center [631, 91] width 19 height 14
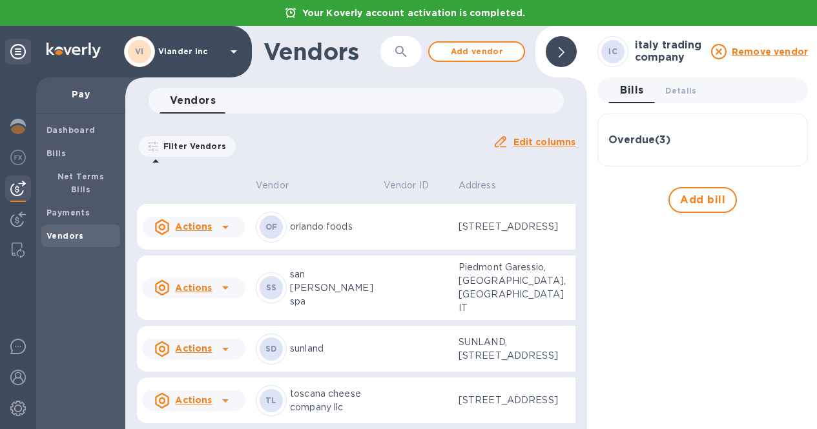
click at [632, 144] on h3 "Overdue ( 3 )" at bounding box center [639, 140] width 62 height 12
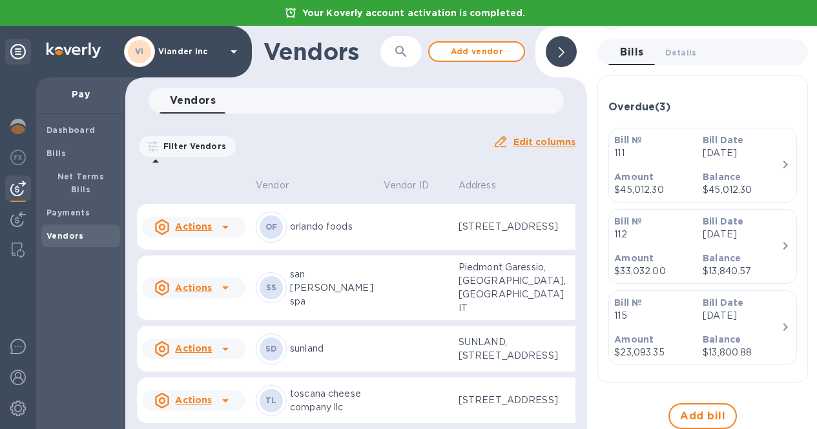
scroll to position [1427, 0]
click at [83, 201] on div "Payments" at bounding box center [80, 212] width 79 height 23
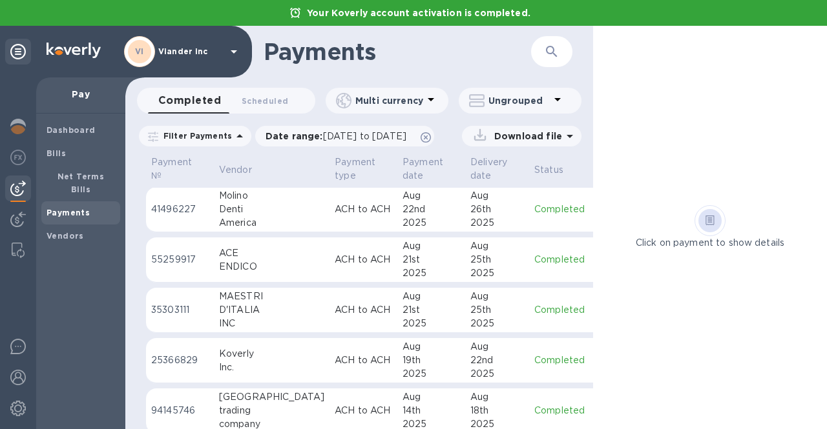
scroll to position [722, 0]
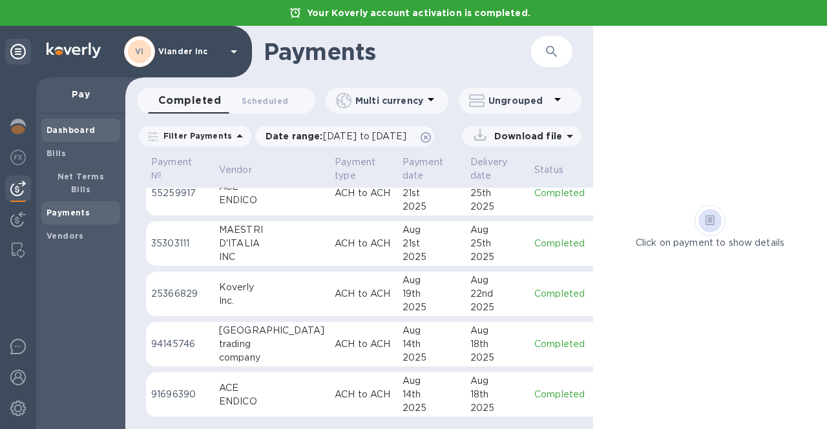
click at [82, 130] on b "Dashboard" at bounding box center [70, 130] width 49 height 10
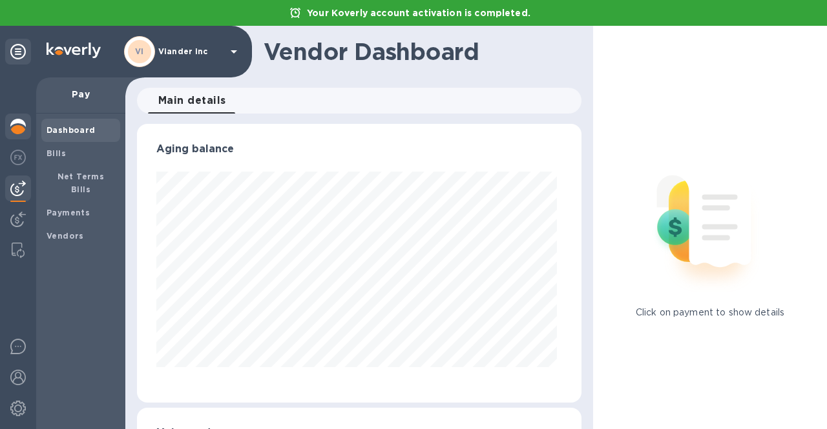
scroll to position [279, 439]
click at [19, 130] on img at bounding box center [17, 126] width 15 height 15
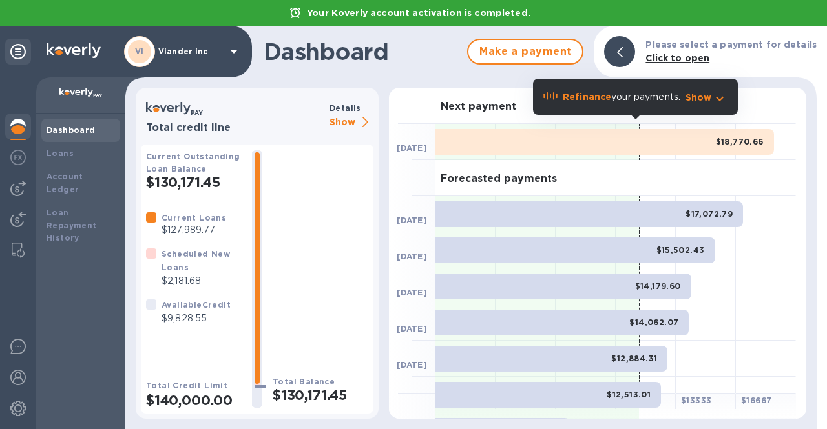
click at [344, 120] on p "Show" at bounding box center [351, 123] width 44 height 16
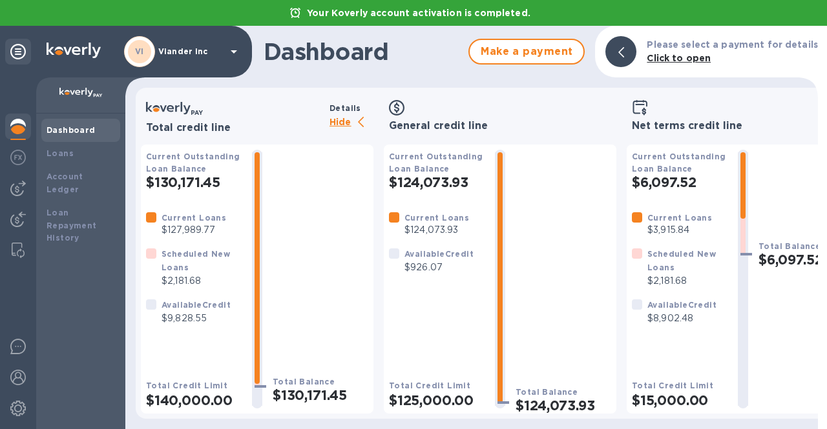
click at [234, 50] on icon at bounding box center [233, 51] width 15 height 15
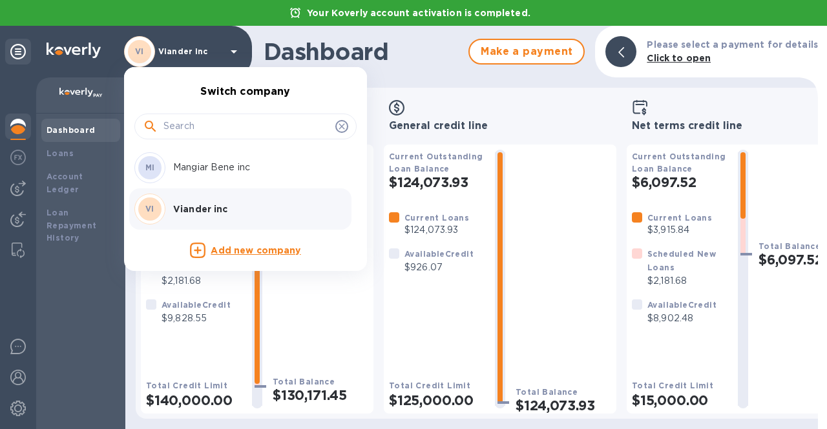
click at [214, 178] on div "MI Mangiar Bene inc" at bounding box center [234, 167] width 201 height 31
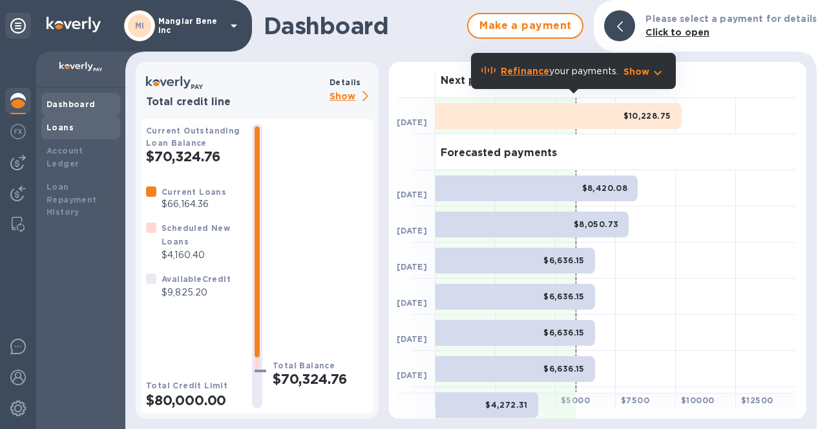
click at [60, 134] on div "Loans" at bounding box center [80, 127] width 79 height 23
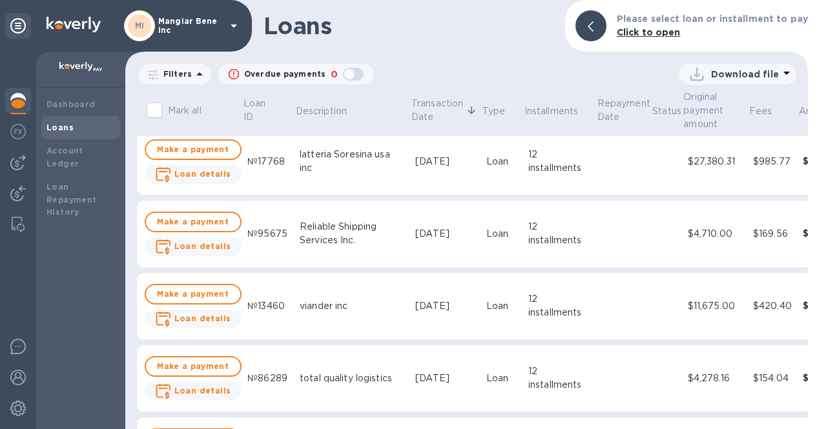
scroll to position [581, 0]
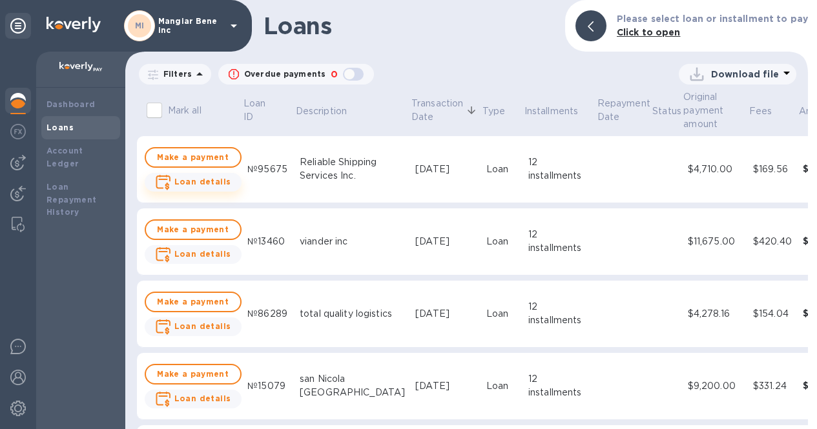
click at [203, 188] on span "Loan details" at bounding box center [202, 182] width 57 height 13
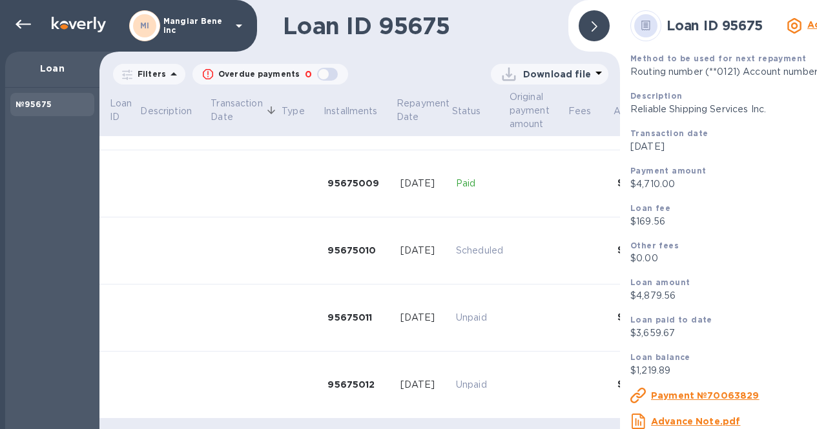
scroll to position [602, 0]
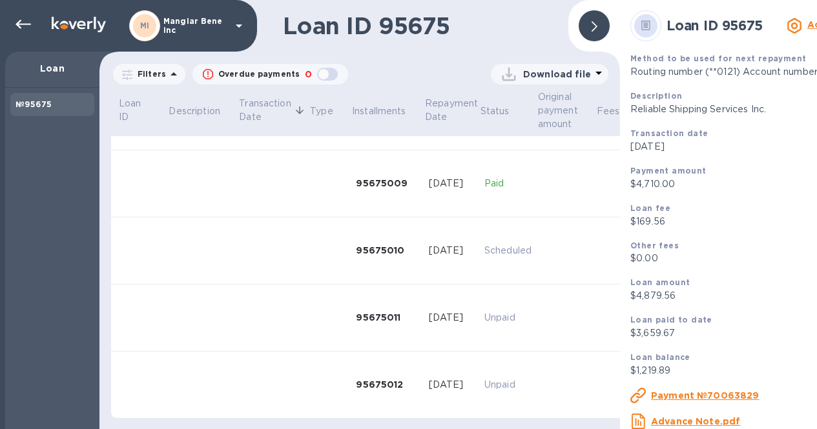
click at [238, 25] on icon at bounding box center [239, 26] width 6 height 3
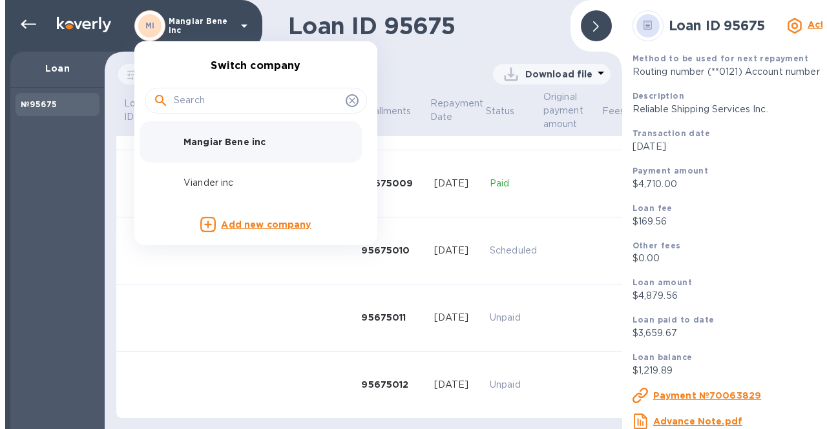
scroll to position [0, 0]
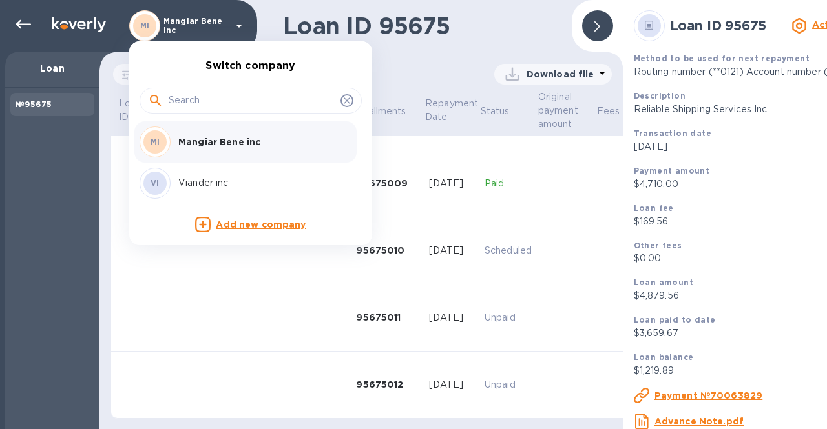
click at [222, 183] on p "Viander inc" at bounding box center [259, 183] width 163 height 14
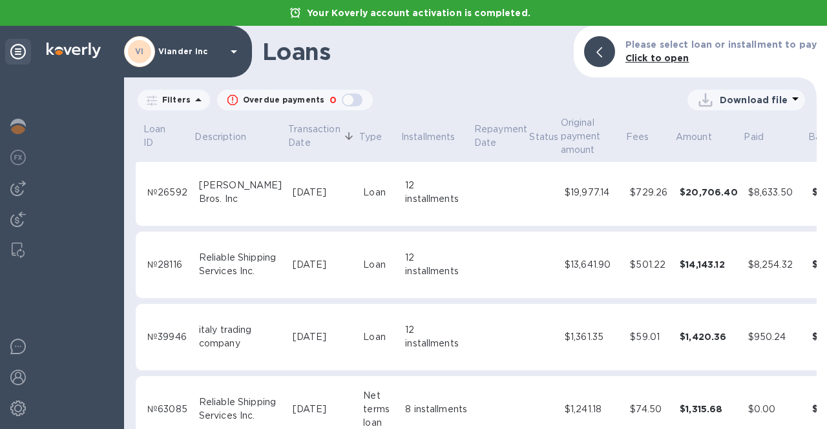
scroll to position [1227, 0]
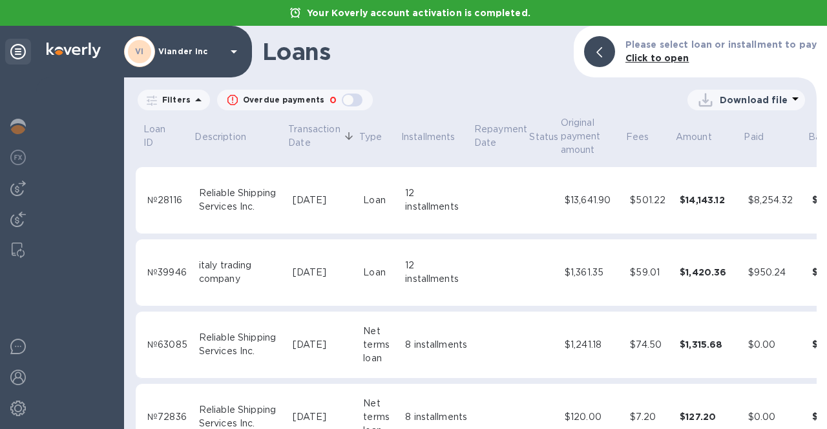
click at [212, 199] on div "Reliable Shipping Services Inc." at bounding box center [240, 200] width 83 height 27
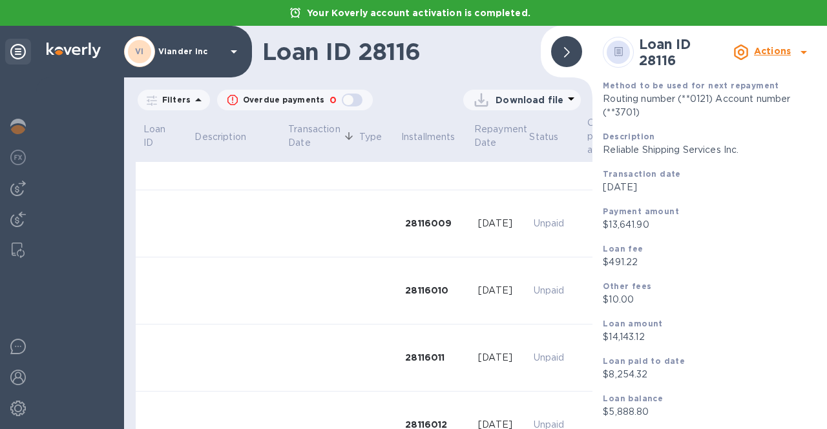
scroll to position [1873, 0]
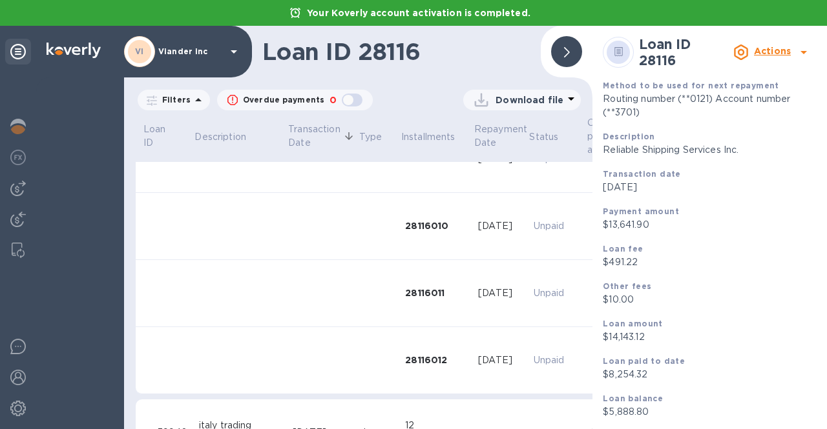
click at [760, 205] on div "Payment amount" at bounding box center [710, 212] width 214 height 14
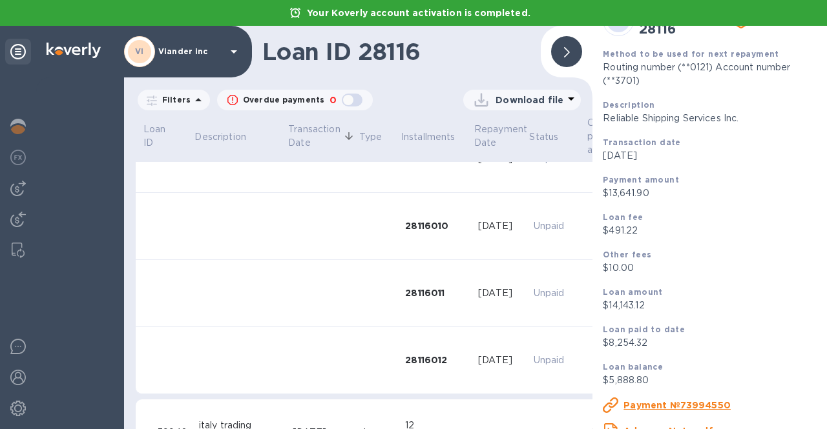
scroll to position [0, 0]
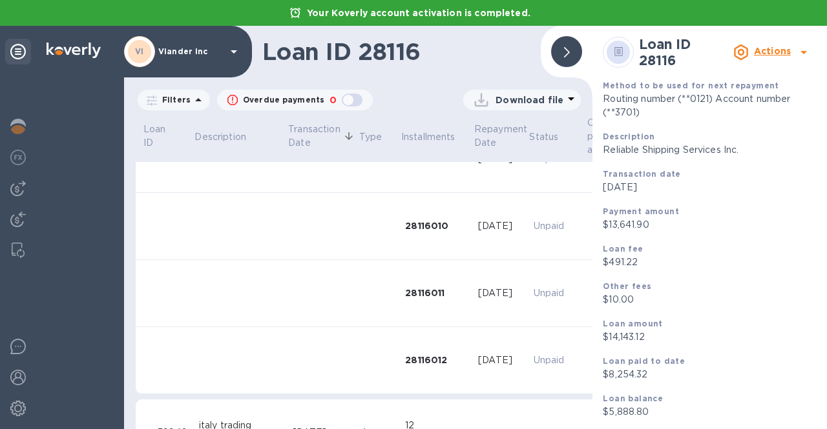
click at [569, 45] on div at bounding box center [566, 51] width 31 height 31
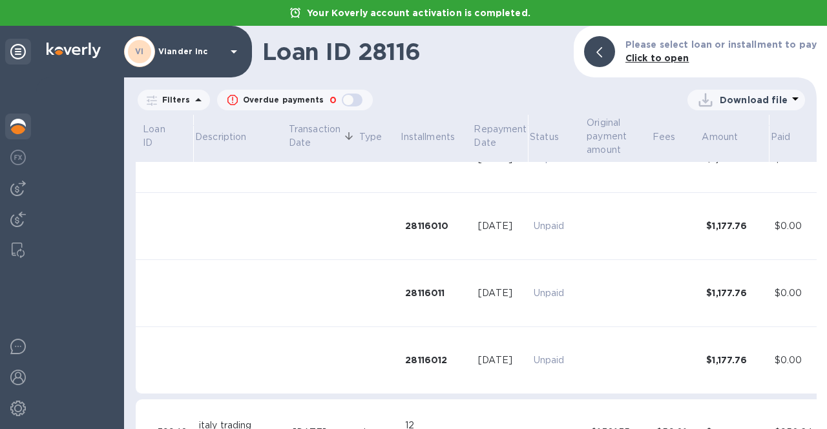
click at [19, 122] on img at bounding box center [17, 126] width 15 height 15
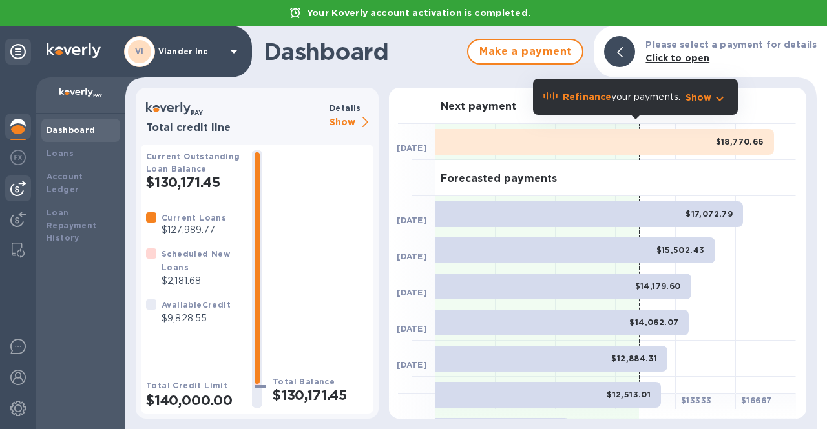
click at [22, 190] on img at bounding box center [17, 188] width 15 height 15
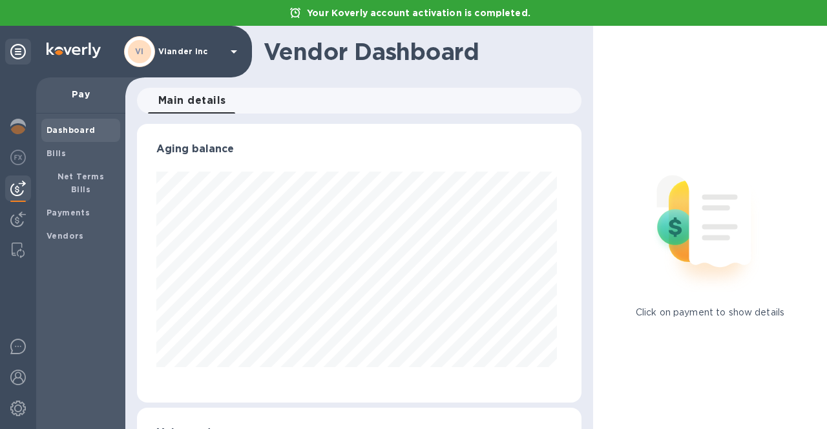
scroll to position [279, 439]
click at [79, 180] on b "Net Terms Bills" at bounding box center [80, 183] width 47 height 23
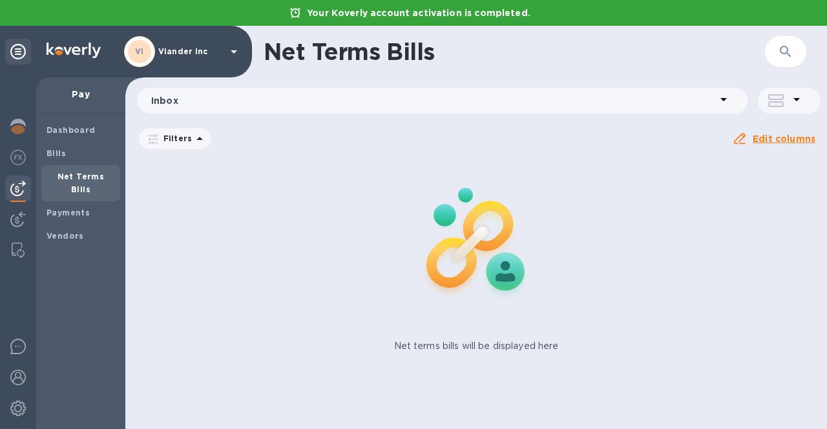
click at [196, 138] on icon at bounding box center [199, 138] width 6 height 3
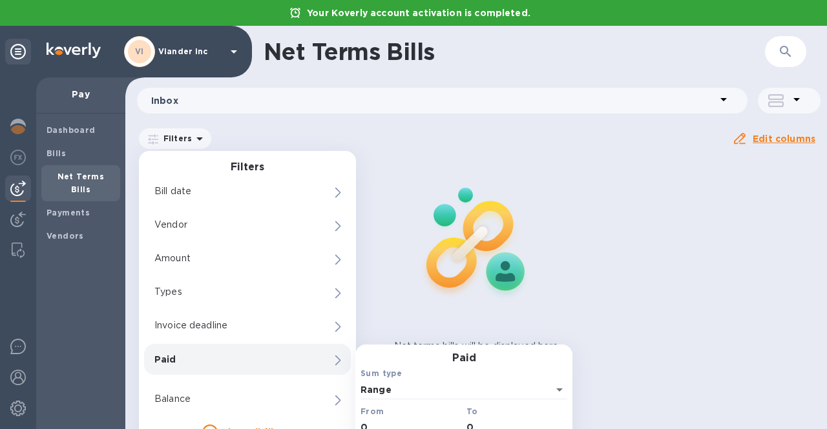
click at [387, 424] on input "0" at bounding box center [410, 427] width 101 height 19
click at [512, 427] on input "0" at bounding box center [516, 427] width 101 height 19
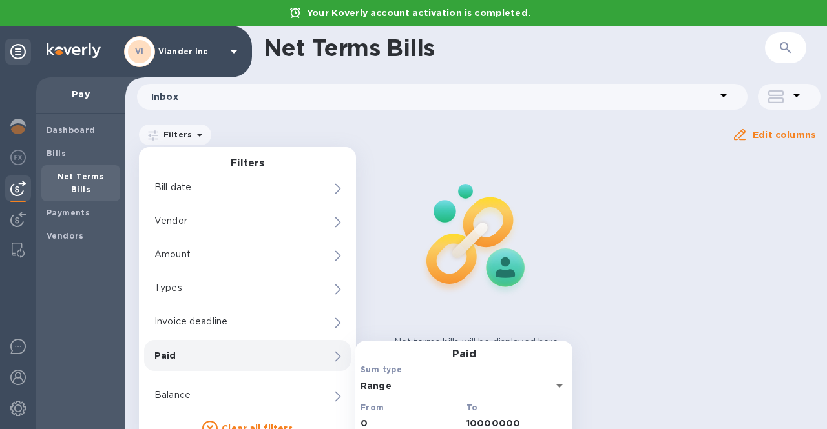
type input "10000000"
click at [530, 232] on img at bounding box center [476, 237] width 170 height 170
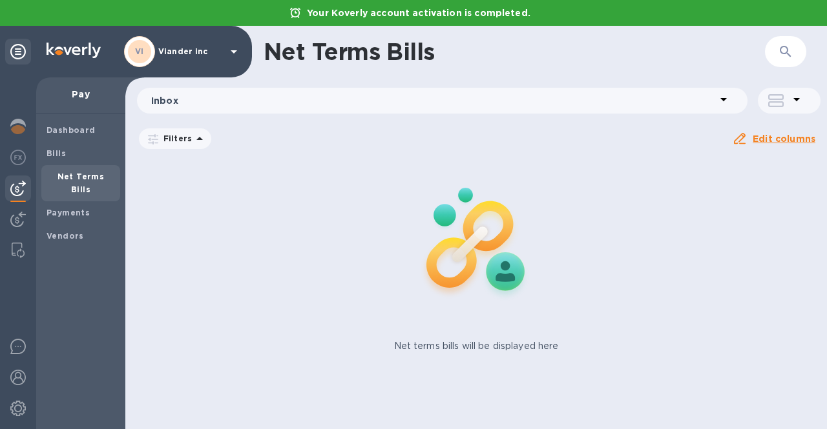
click at [427, 347] on p "Net terms bills will be displayed here" at bounding box center [476, 347] width 165 height 14
click at [199, 140] on icon at bounding box center [199, 138] width 6 height 3
click at [716, 97] on div "Inbox" at bounding box center [439, 101] width 584 height 18
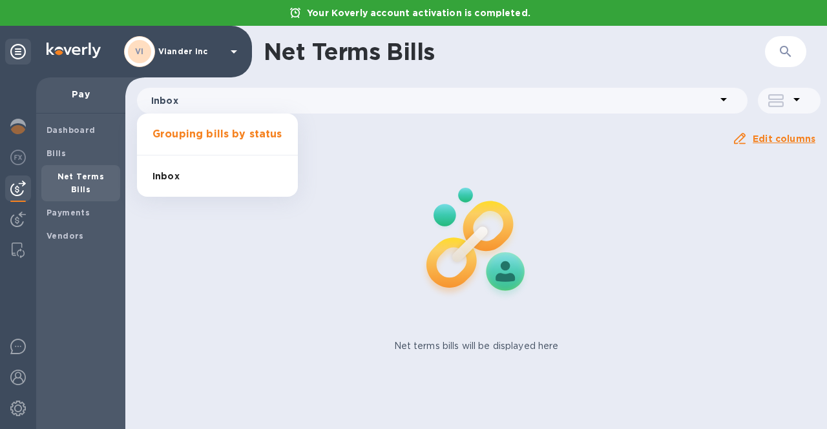
click at [253, 135] on ul "Grouping bills by status Inbox 0" at bounding box center [217, 155] width 161 height 83
click at [242, 131] on ul "Grouping bills by status Inbox 0" at bounding box center [217, 155] width 161 height 83
click at [613, 156] on div at bounding box center [413, 214] width 827 height 429
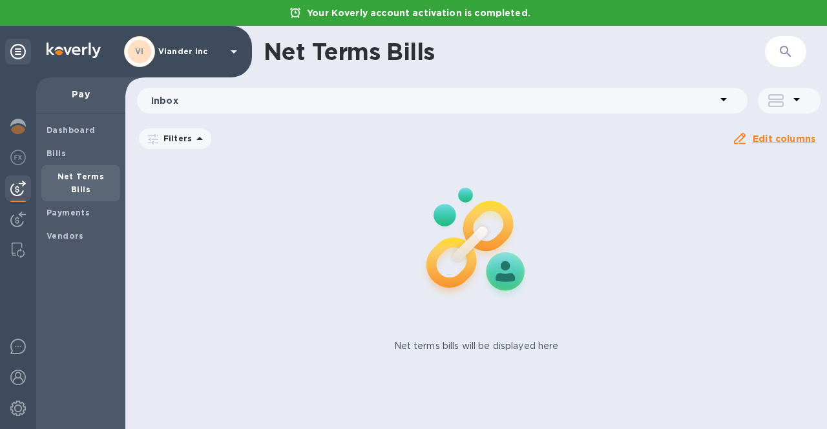
click at [787, 98] on div at bounding box center [778, 100] width 21 height 15
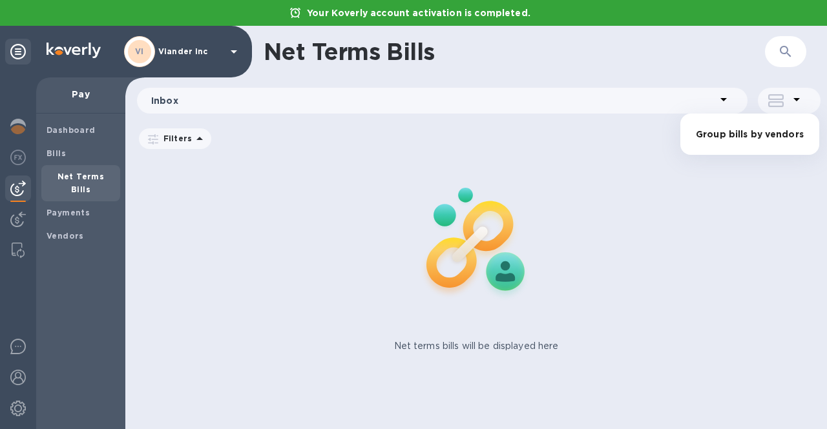
click at [758, 136] on li "Group bills by vendors" at bounding box center [749, 134] width 139 height 41
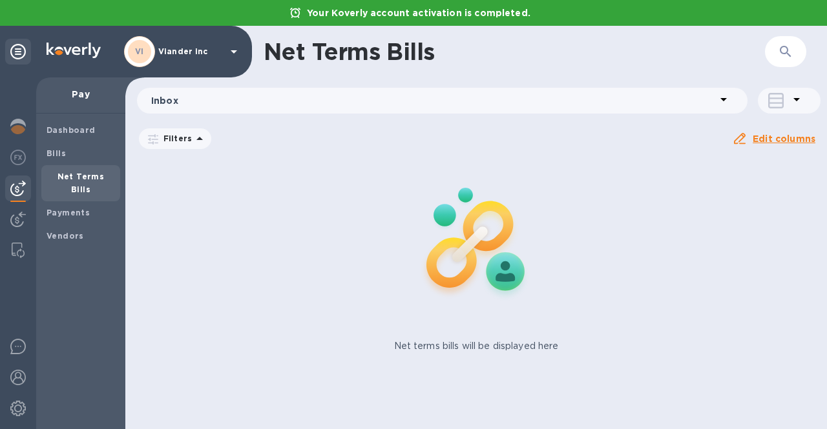
click at [789, 98] on icon at bounding box center [796, 99] width 15 height 15
click at [762, 136] on li "Separate all bills" at bounding box center [763, 134] width 111 height 41
click at [154, 148] on div "Filters" at bounding box center [175, 139] width 72 height 21
click at [176, 139] on p "Filters" at bounding box center [175, 138] width 34 height 11
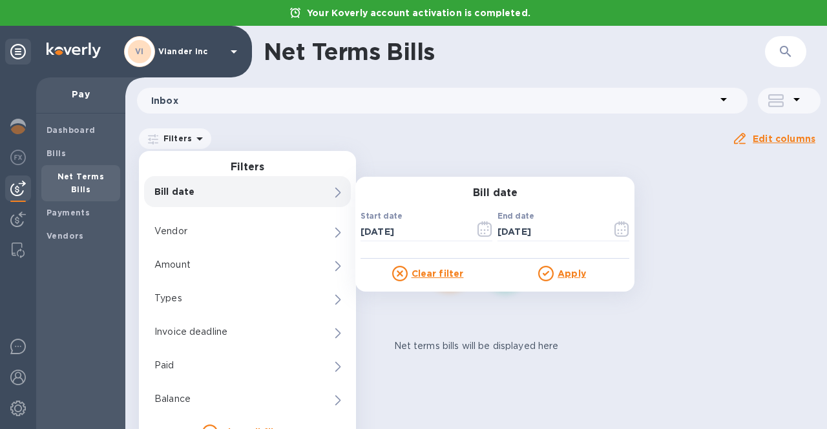
click at [430, 278] on u "Clear filter" at bounding box center [437, 274] width 52 height 10
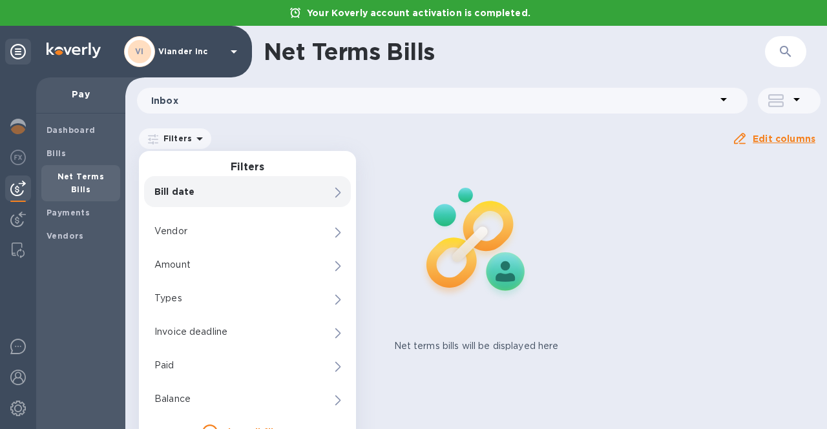
click at [293, 186] on p "Bill date" at bounding box center [225, 191] width 142 height 13
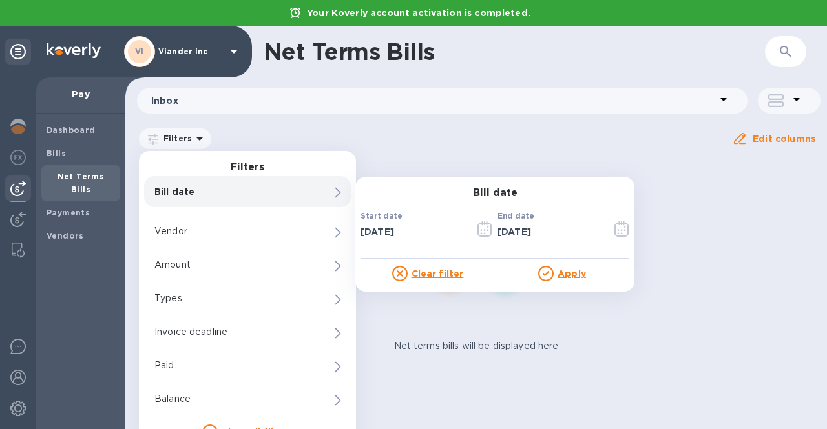
click at [486, 230] on icon "button" at bounding box center [484, 229] width 15 height 15
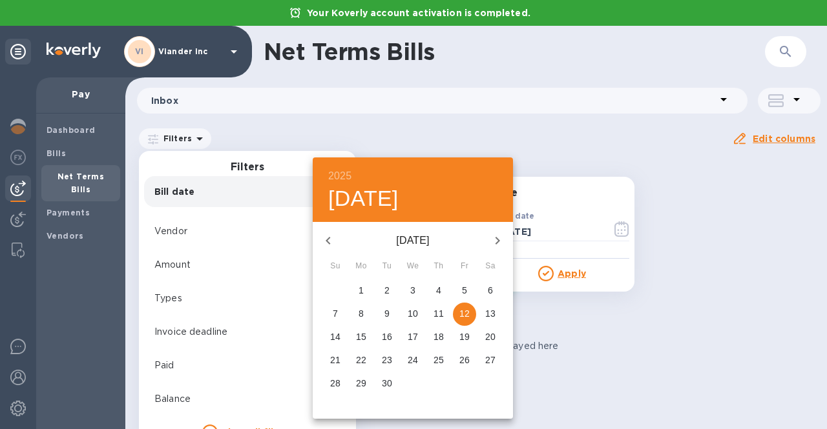
click at [329, 235] on icon "button" at bounding box center [327, 240] width 15 height 15
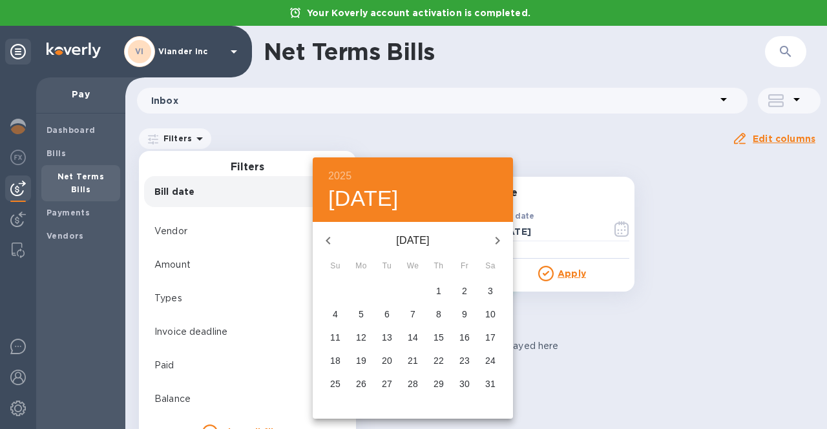
click at [329, 235] on icon "button" at bounding box center [327, 240] width 15 height 15
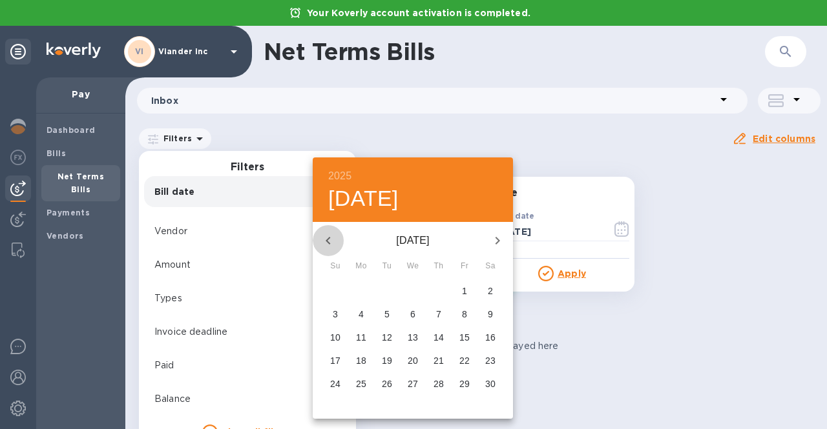
click at [329, 235] on icon "button" at bounding box center [327, 240] width 15 height 15
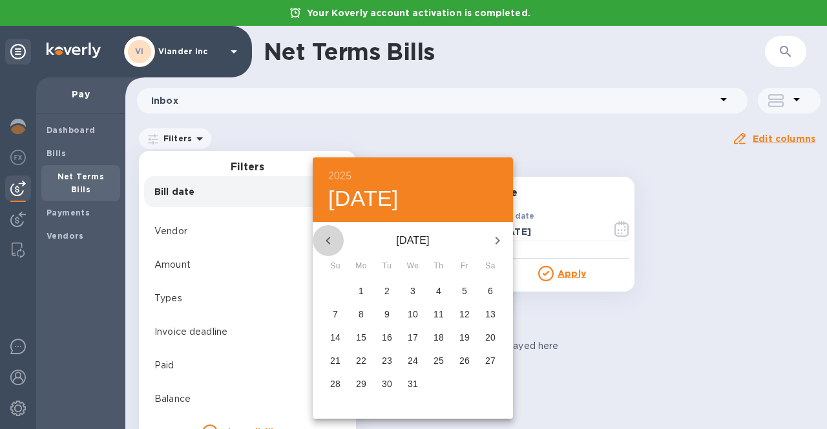
click at [329, 235] on icon "button" at bounding box center [327, 240] width 15 height 15
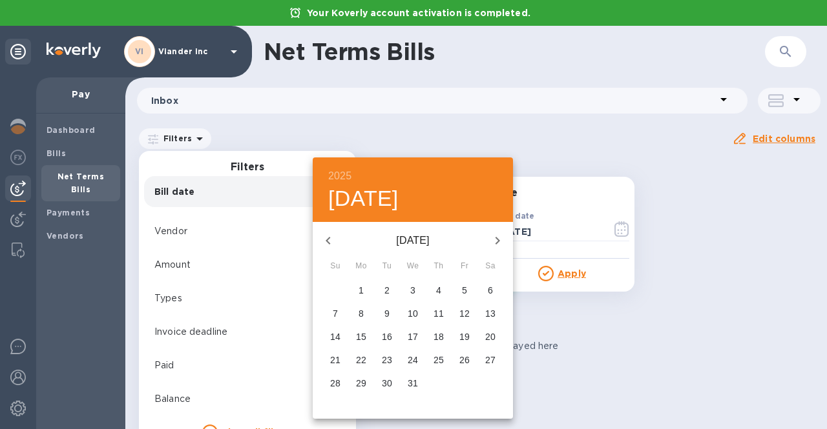
click at [363, 293] on p "1" at bounding box center [360, 290] width 5 height 13
type input "01/01/2024"
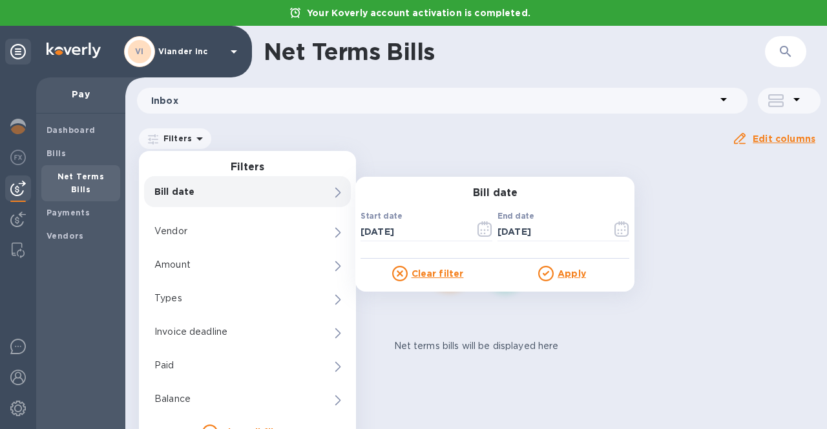
click at [575, 272] on u "Apply" at bounding box center [571, 274] width 28 height 10
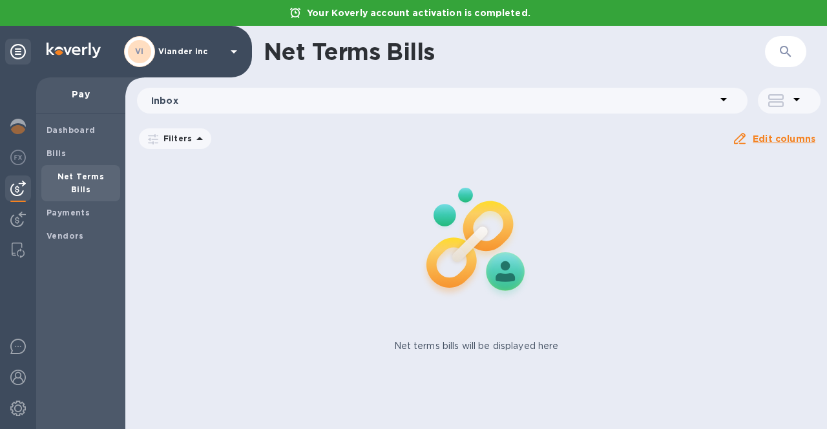
click at [616, 167] on div "Net terms bills will be displayed here" at bounding box center [476, 254] width 712 height 207
click at [12, 251] on img at bounding box center [18, 250] width 13 height 15
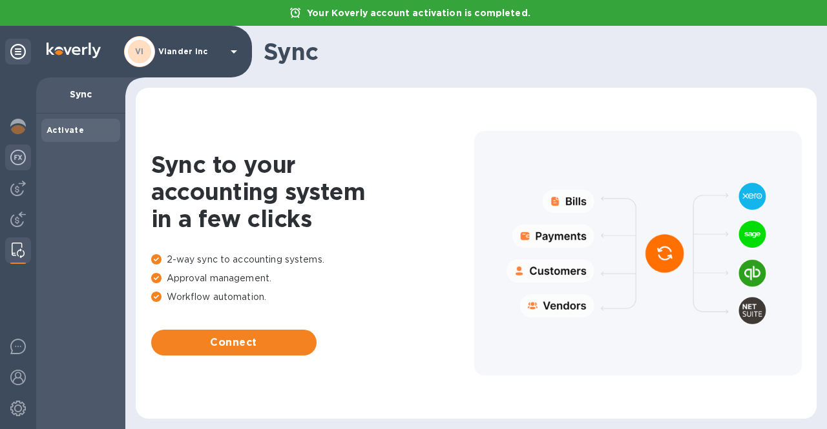
click at [18, 165] on div at bounding box center [18, 159] width 26 height 28
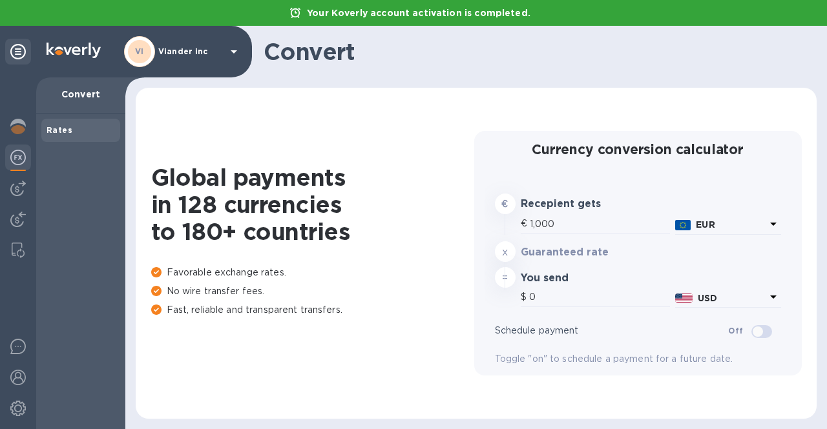
type input "1,179.18"
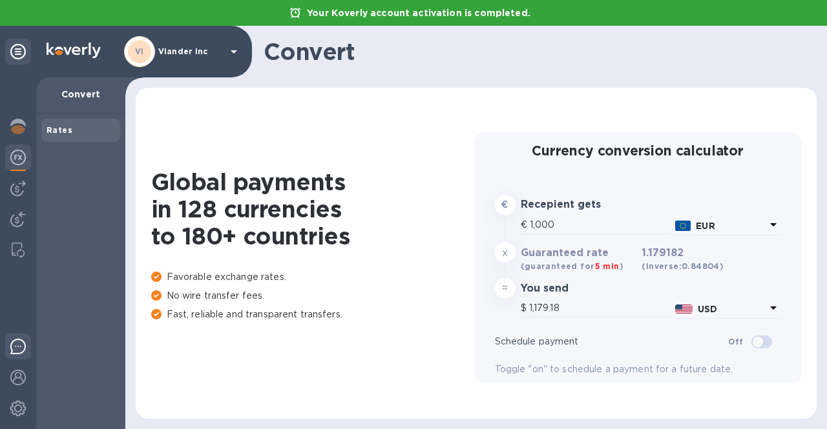
click at [17, 346] on img at bounding box center [17, 346] width 15 height 15
click at [10, 130] on img at bounding box center [17, 126] width 15 height 15
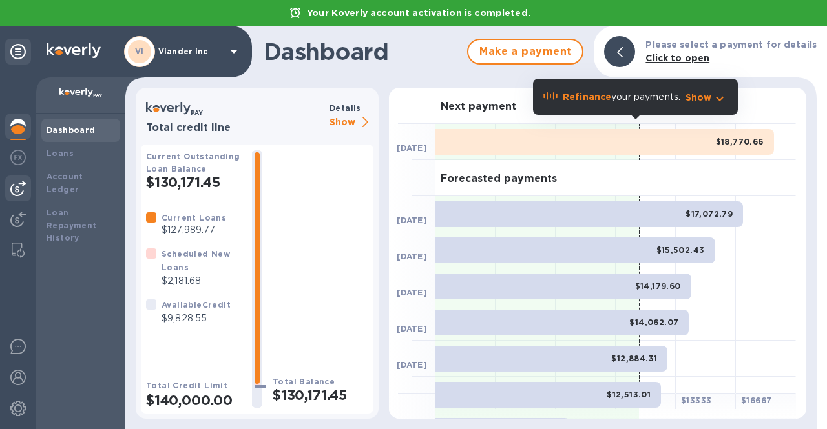
click at [19, 191] on img at bounding box center [17, 188] width 15 height 15
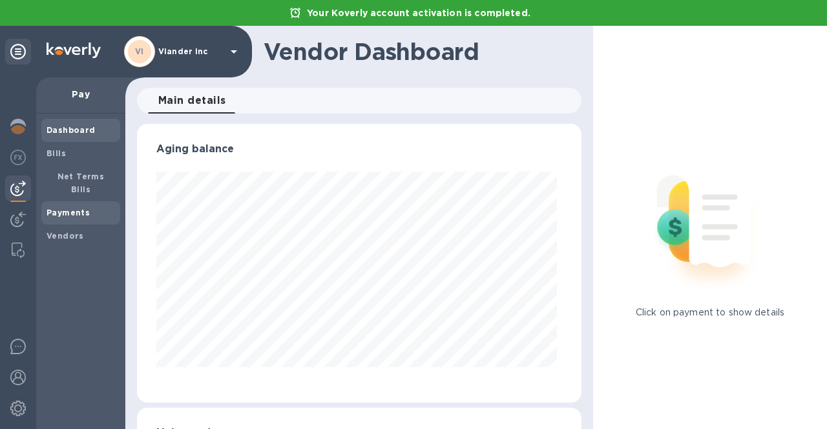
click at [73, 208] on b "Payments" at bounding box center [67, 213] width 43 height 10
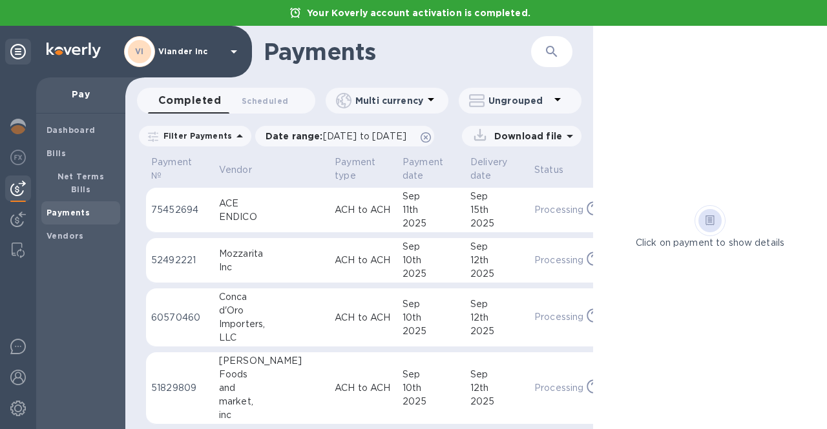
click at [429, 98] on icon at bounding box center [430, 99] width 15 height 15
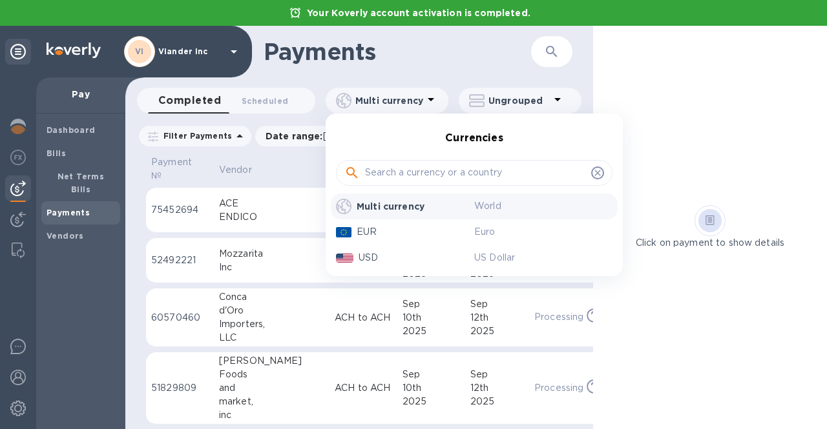
click at [429, 98] on div at bounding box center [413, 214] width 827 height 429
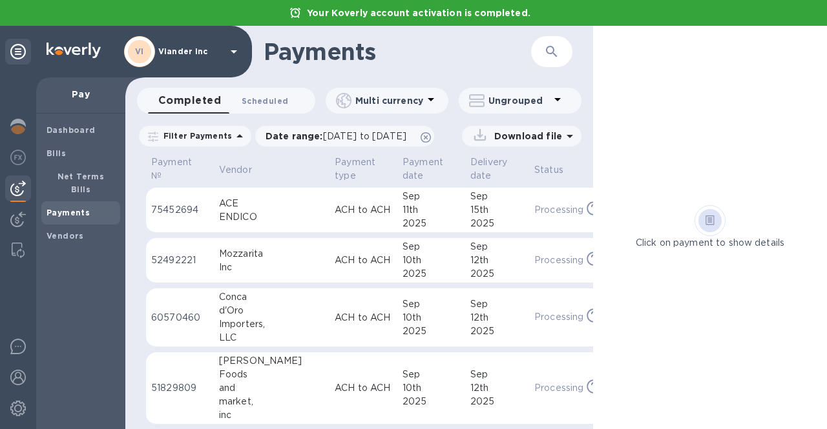
click at [256, 102] on span "Scheduled 0" at bounding box center [265, 101] width 46 height 14
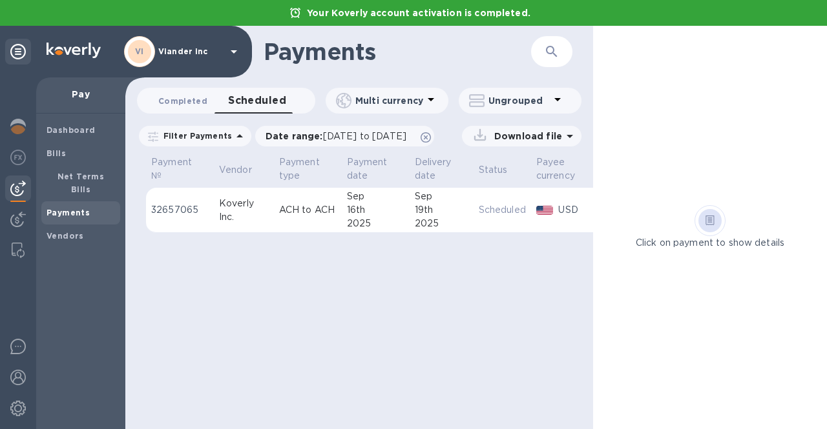
click at [160, 100] on span "Completed 0" at bounding box center [182, 101] width 49 height 14
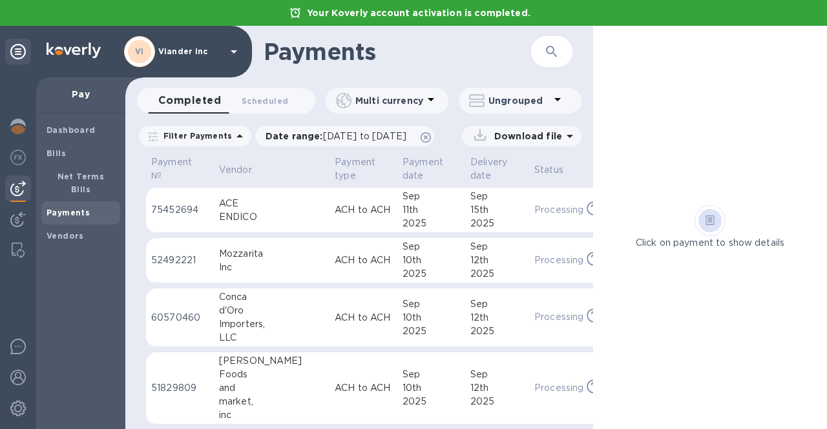
click at [232, 134] on icon at bounding box center [239, 136] width 15 height 15
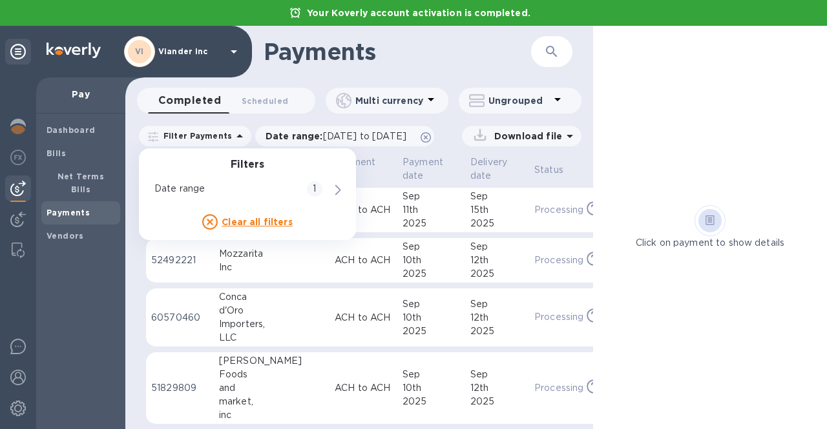
click at [232, 134] on icon at bounding box center [239, 136] width 15 height 15
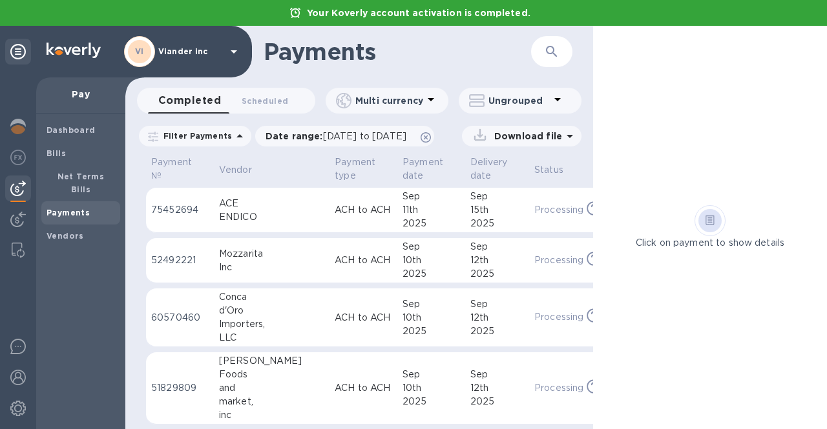
click at [232, 134] on icon at bounding box center [239, 136] width 15 height 15
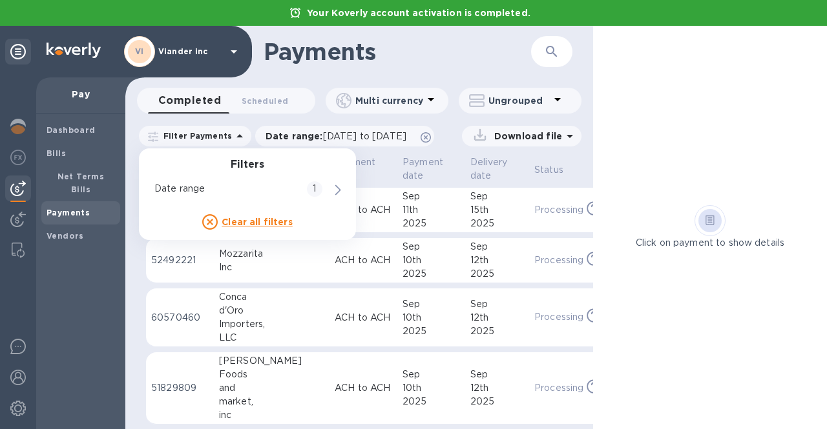
click at [456, 48] on h1 "Payments" at bounding box center [396, 51] width 267 height 27
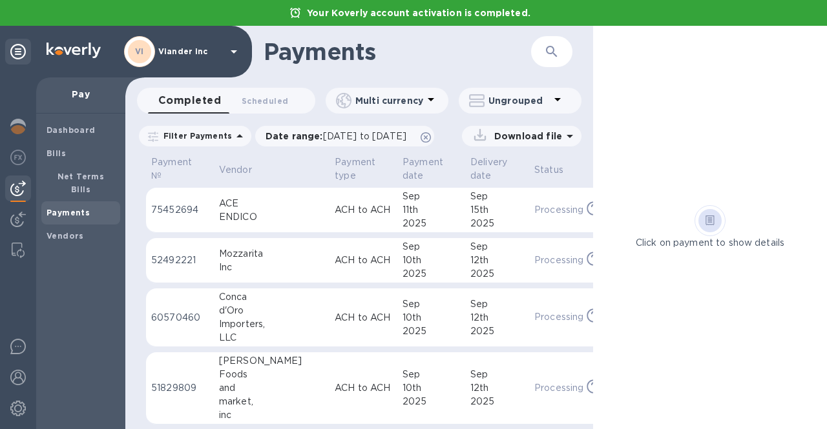
click at [516, 148] on div "Filter Payments Date range : 08/12/2025 to 09/13/2025 Download file" at bounding box center [359, 139] width 468 height 30
click at [519, 138] on p "Download file" at bounding box center [525, 136] width 73 height 13
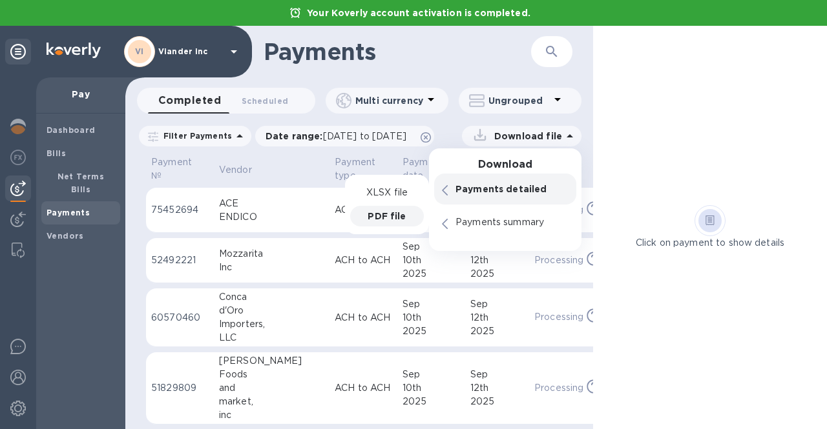
click at [393, 211] on p "PDF file" at bounding box center [386, 216] width 38 height 13
click at [387, 214] on p "PDF file" at bounding box center [386, 216] width 38 height 13
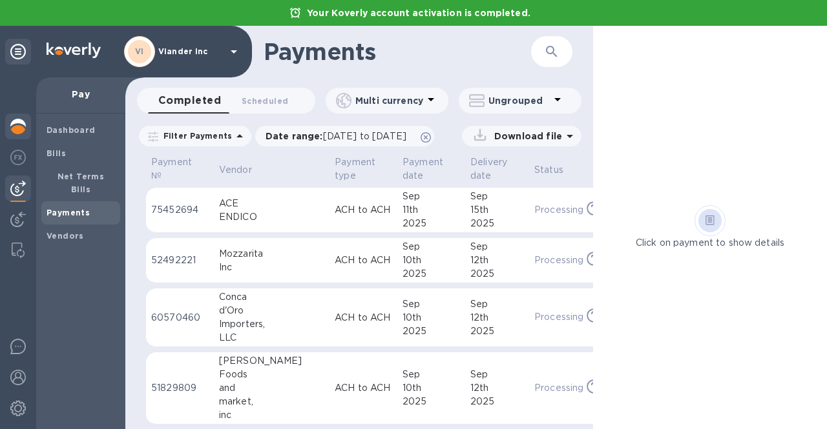
click at [21, 124] on img at bounding box center [17, 126] width 15 height 15
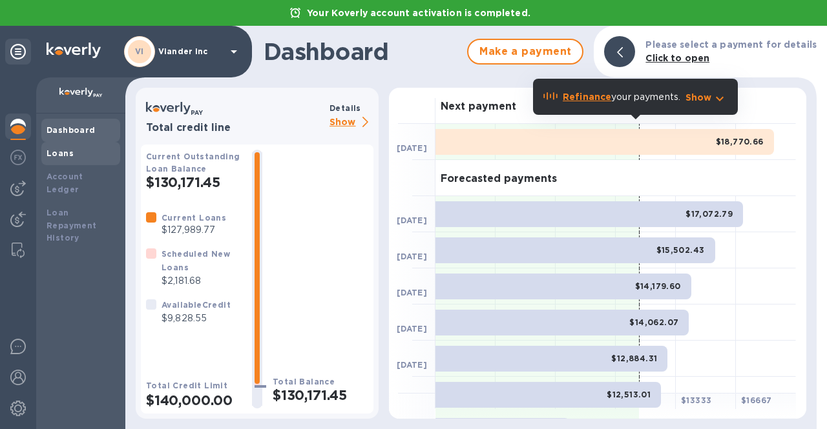
click at [61, 160] on div "Loans" at bounding box center [80, 153] width 79 height 23
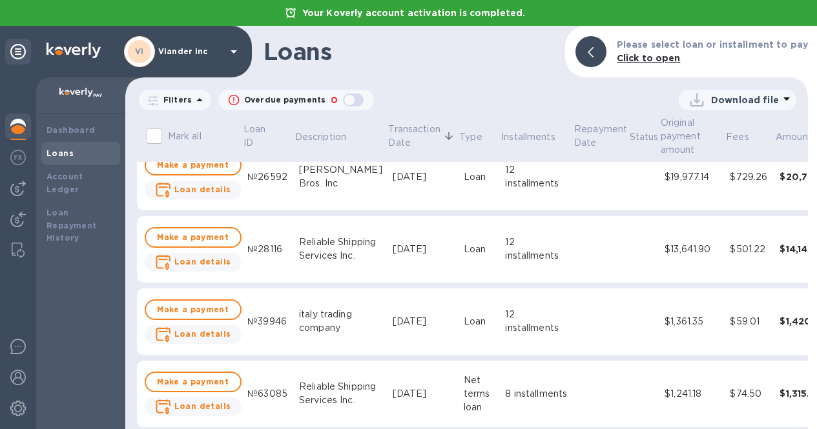
scroll to position [1162, 0]
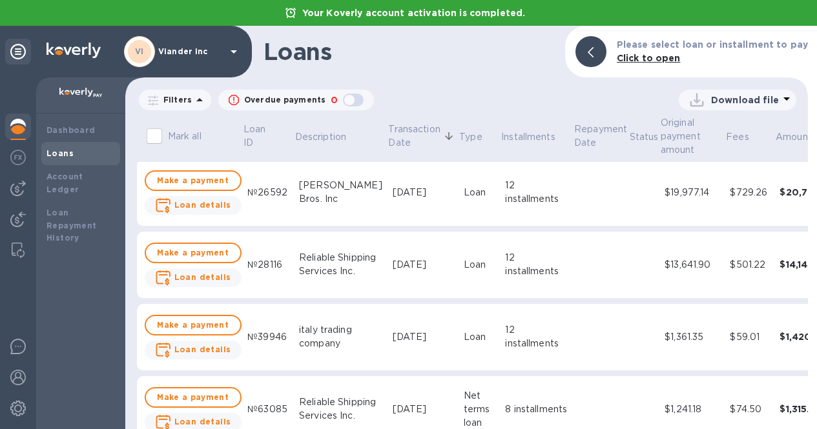
click at [183, 97] on p "Filters" at bounding box center [175, 99] width 34 height 11
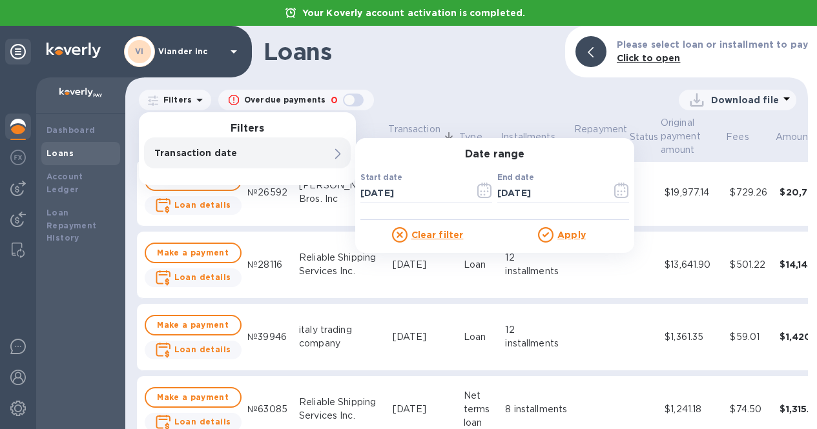
click at [183, 97] on p "Filters" at bounding box center [175, 99] width 34 height 11
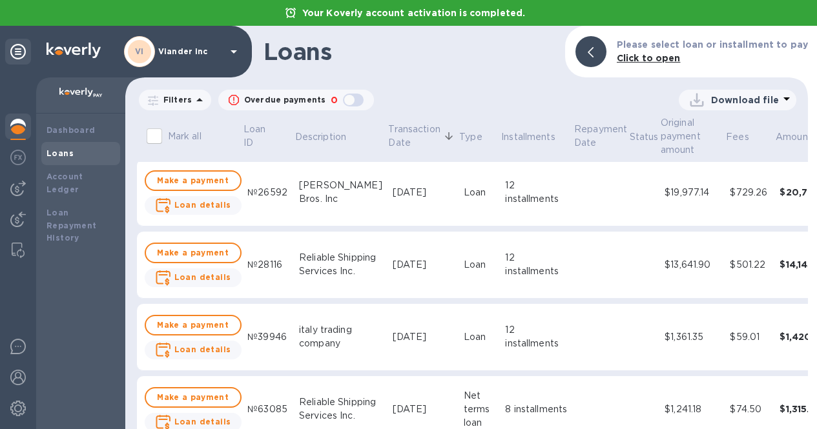
click at [198, 99] on icon at bounding box center [199, 99] width 6 height 3
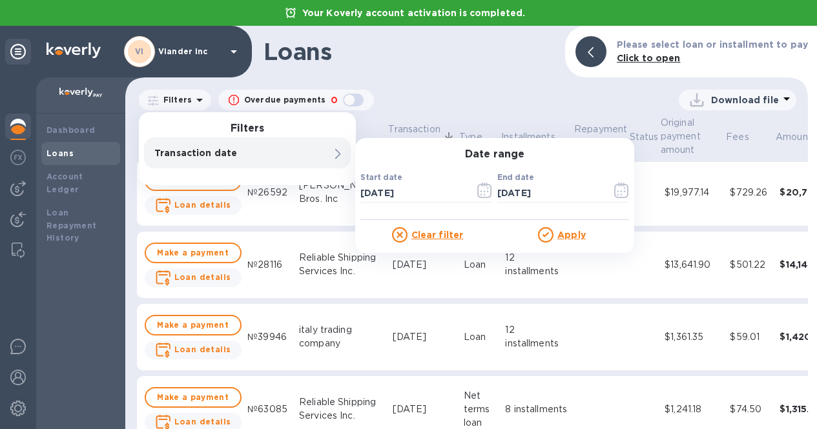
click at [431, 85] on div "Loans Please select loan or installment to pay Click to open Filters Filters Tr…" at bounding box center [466, 228] width 683 height 404
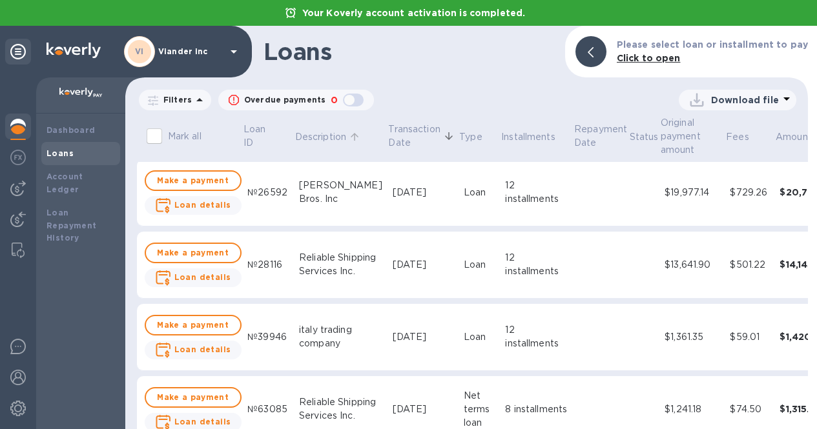
click at [318, 136] on p "Description" at bounding box center [320, 137] width 51 height 14
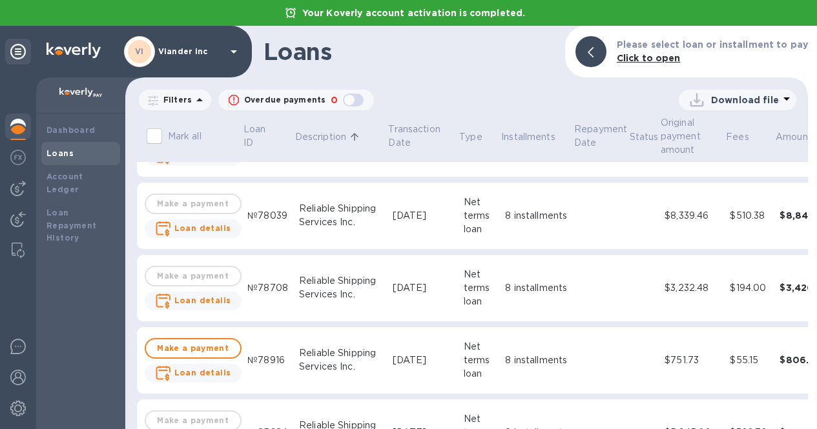
scroll to position [5102, 0]
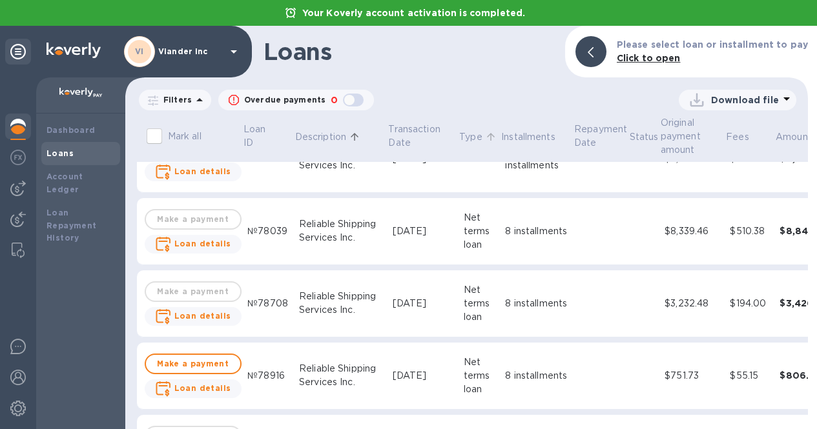
click at [459, 138] on p "Type" at bounding box center [470, 137] width 23 height 14
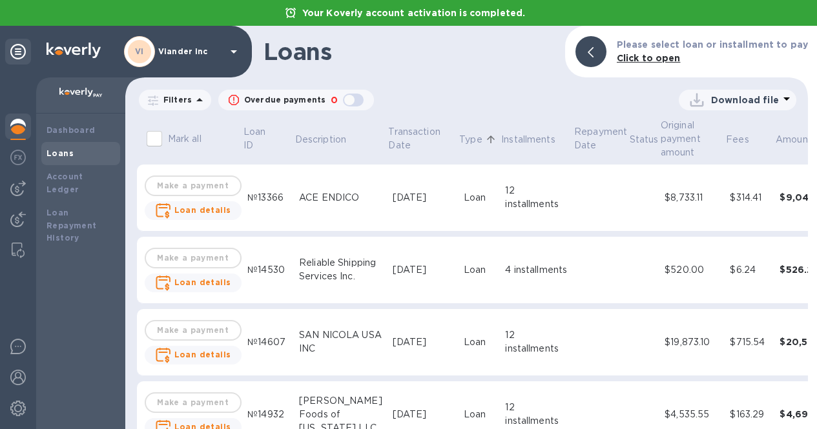
click at [459, 141] on p "Type" at bounding box center [470, 140] width 23 height 14
click at [388, 139] on p "Transaction Date" at bounding box center [414, 138] width 52 height 27
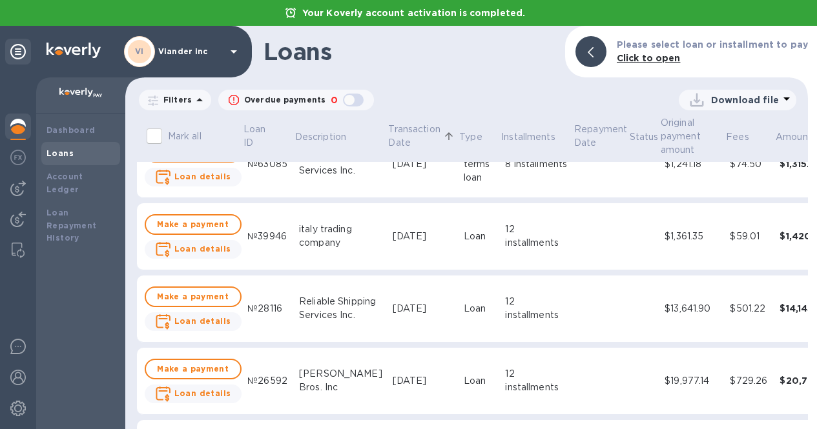
click at [19, 130] on img at bounding box center [17, 126] width 15 height 15
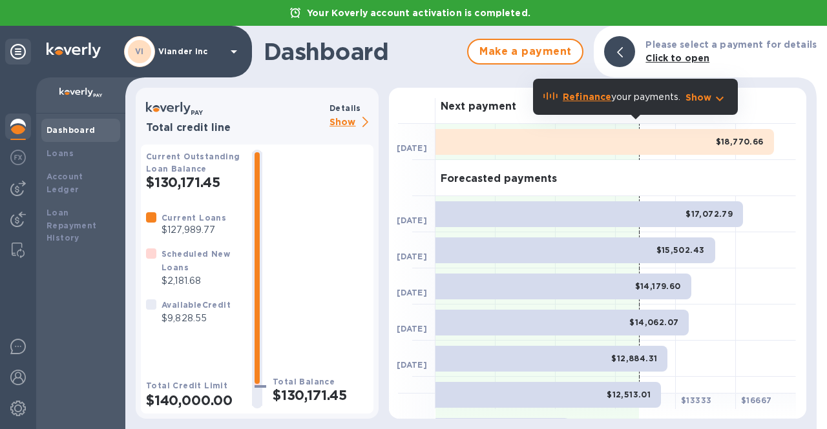
click at [338, 127] on p "Show" at bounding box center [351, 123] width 44 height 16
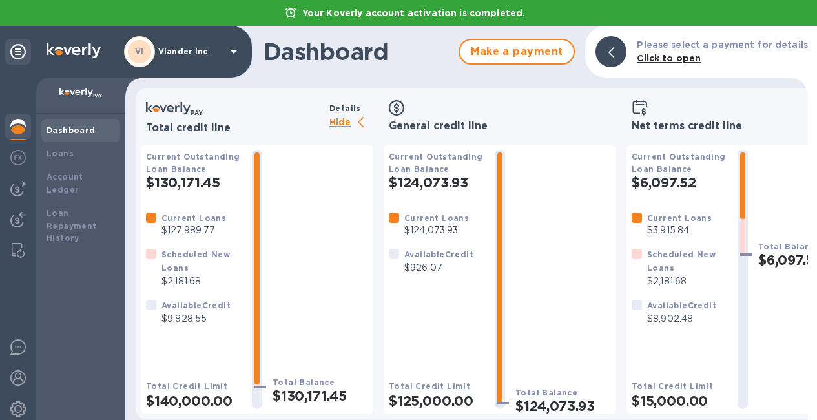
click at [338, 127] on p "Hide" at bounding box center [351, 123] width 44 height 16
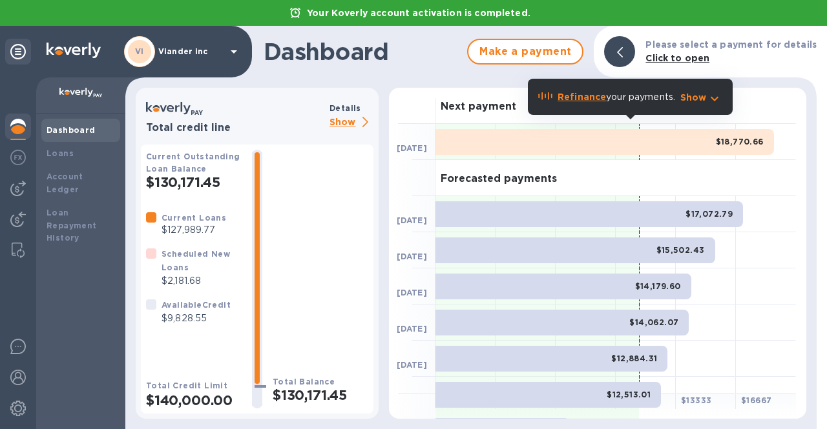
click at [187, 51] on p "Viander inc" at bounding box center [190, 51] width 65 height 9
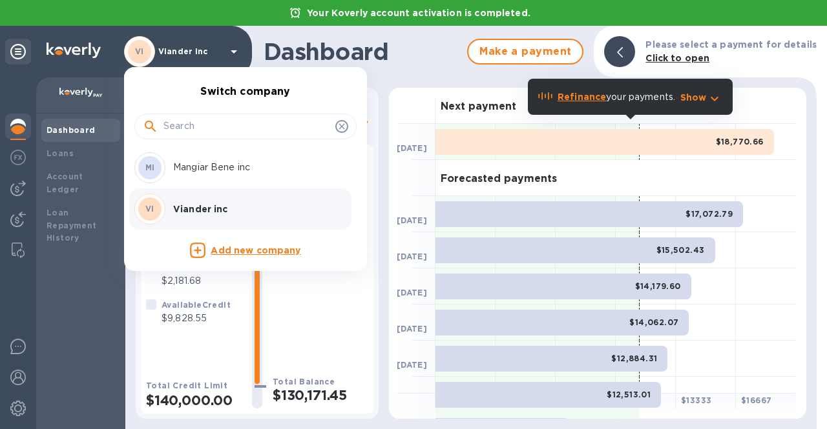
click at [186, 170] on p "Mangiar Bene inc" at bounding box center [254, 168] width 163 height 14
